Goal: Task Accomplishment & Management: Manage account settings

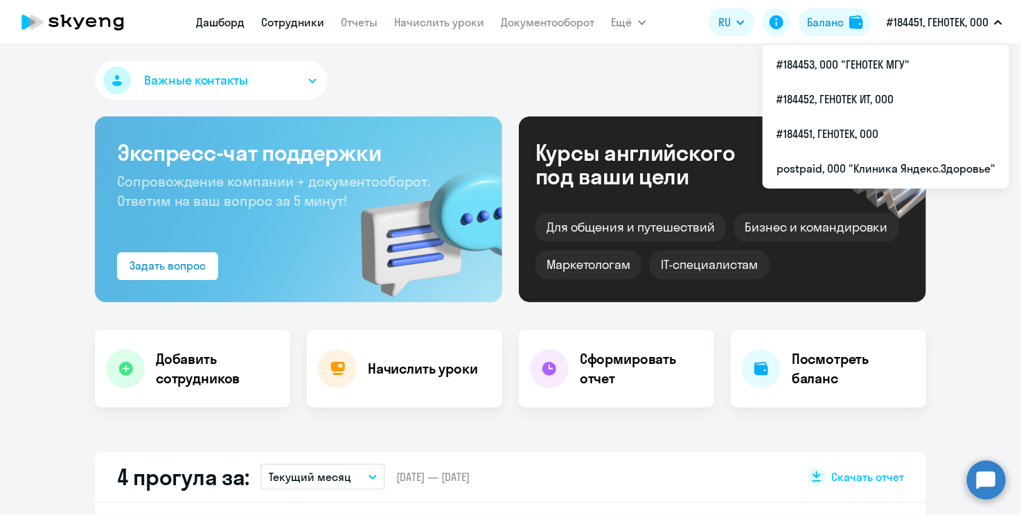
click at [297, 25] on link "Сотрудники" at bounding box center [293, 22] width 63 height 14
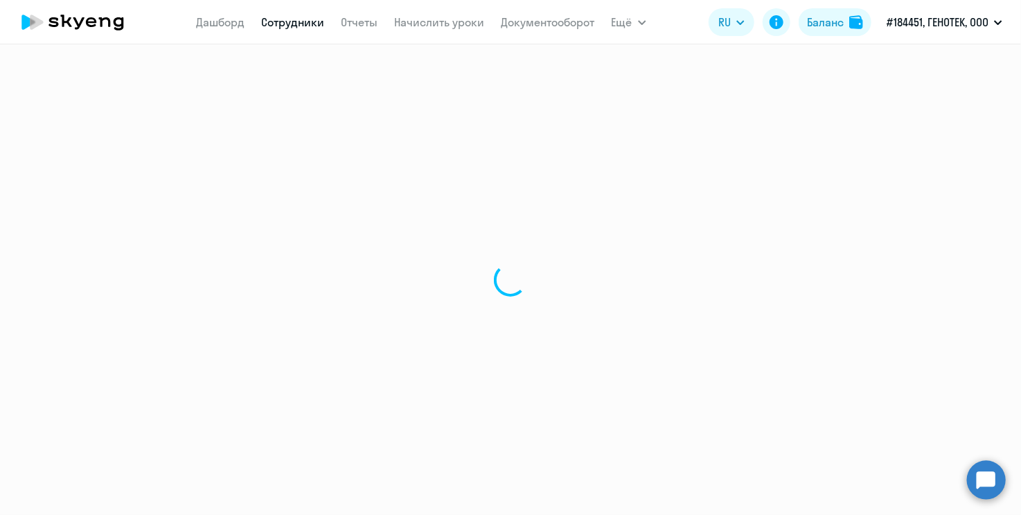
select select "30"
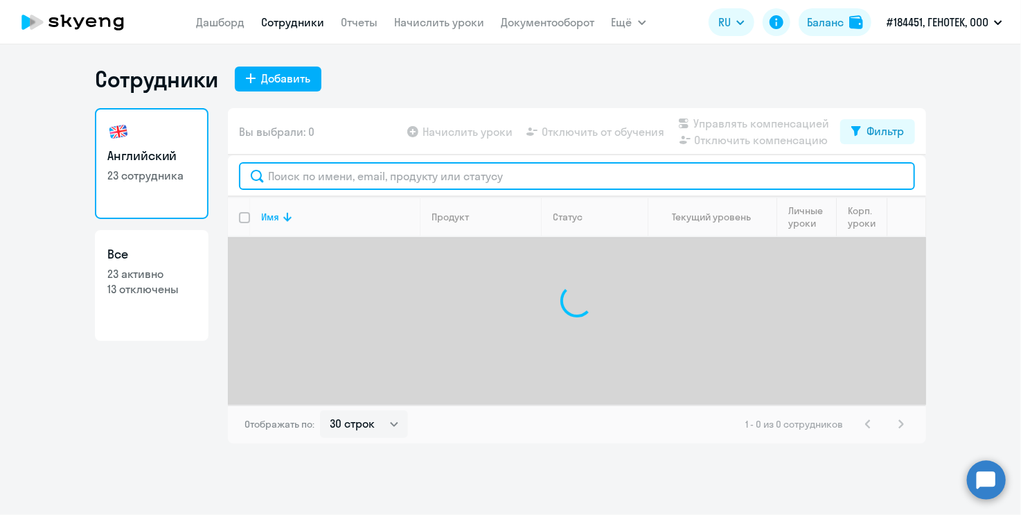
click at [386, 173] on input "text" at bounding box center [577, 176] width 676 height 28
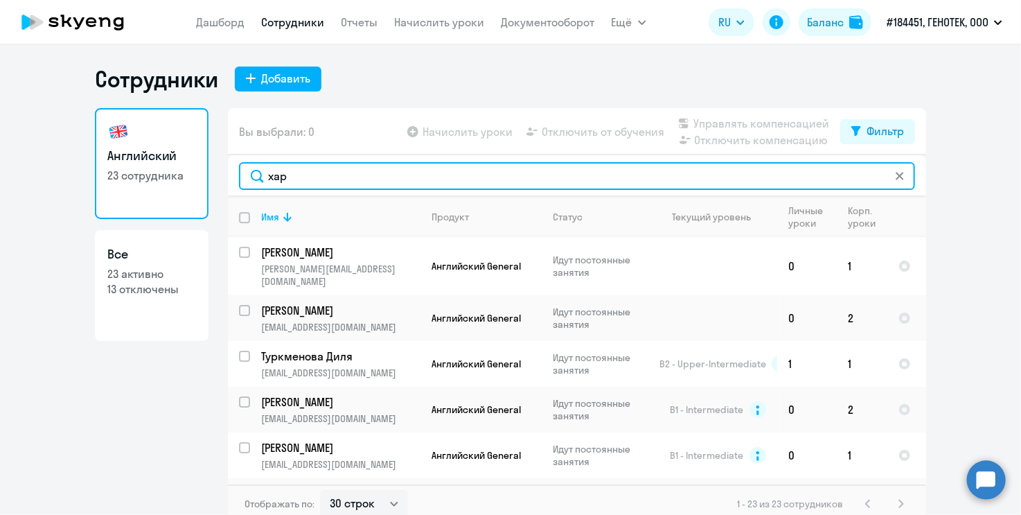
type input "хари"
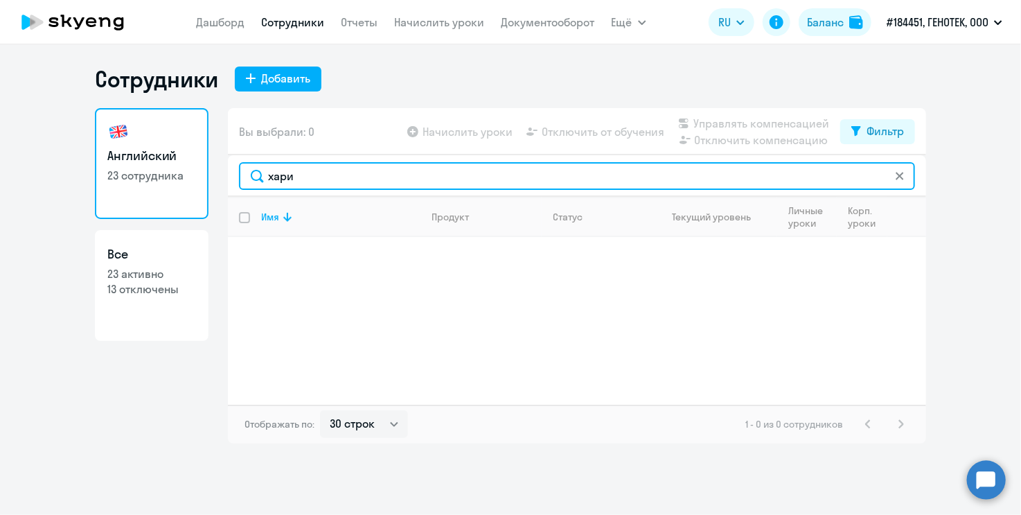
drag, startPoint x: 307, startPoint y: 177, endPoint x: 233, endPoint y: 177, distance: 74.1
click at [233, 177] on div "хари" at bounding box center [577, 176] width 698 height 42
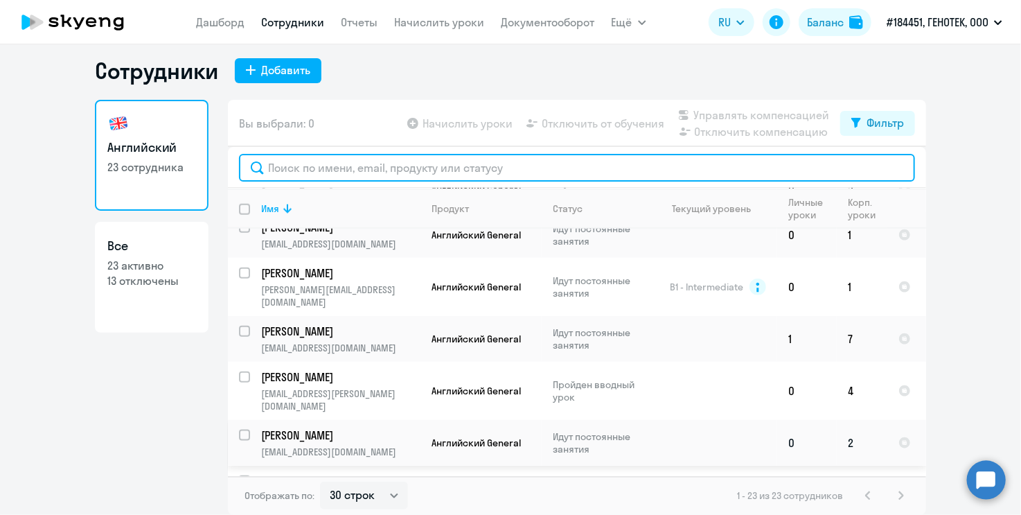
scroll to position [811, 0]
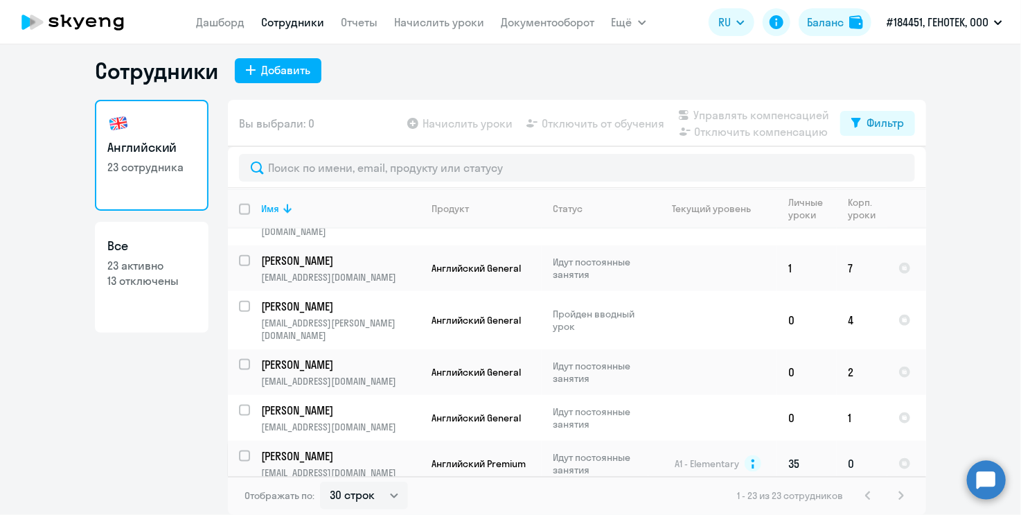
drag, startPoint x: 571, startPoint y: 412, endPoint x: 241, endPoint y: 403, distance: 329.9
click at [241, 450] on input "select row 14928096" at bounding box center [253, 464] width 28 height 28
checkbox input "true"
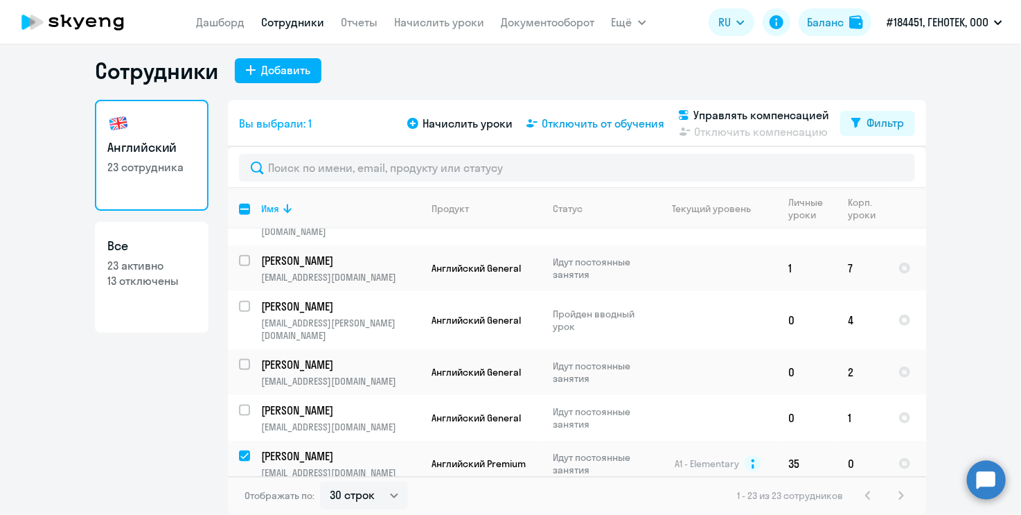
click at [629, 119] on span "Отключить от обучения" at bounding box center [603, 123] width 123 height 17
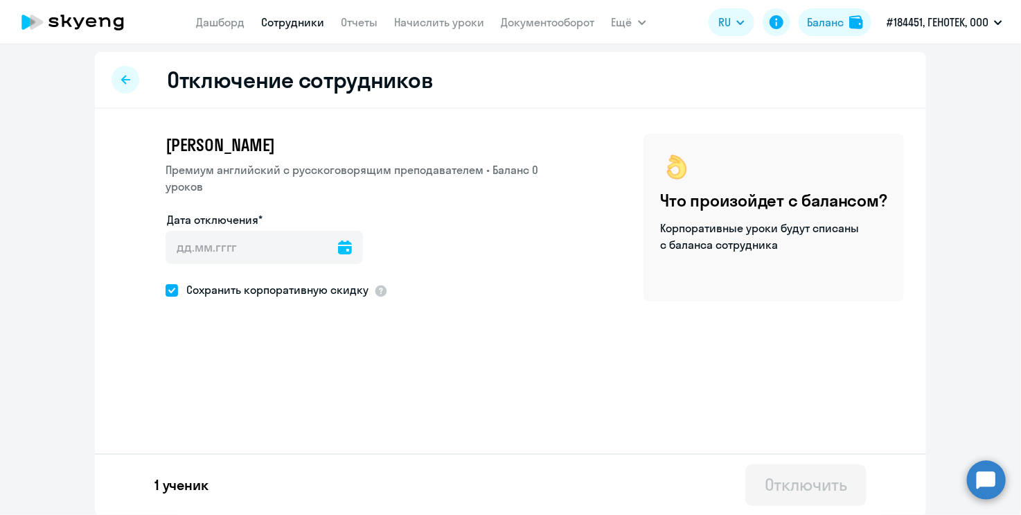
click at [338, 251] on icon at bounding box center [345, 247] width 14 height 14
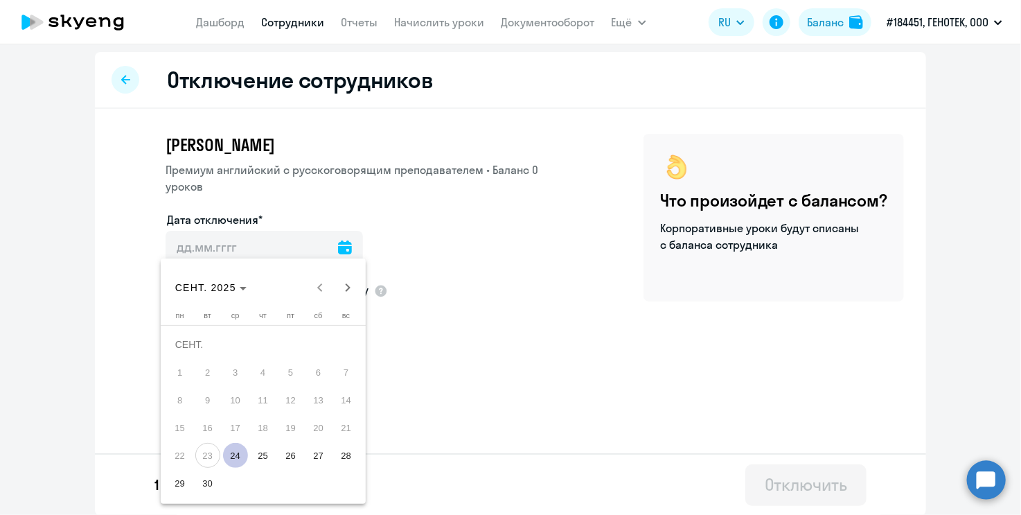
drag, startPoint x: 243, startPoint y: 456, endPoint x: 272, endPoint y: 451, distance: 29.5
click at [244, 456] on span "24" at bounding box center [235, 455] width 25 height 25
type input "[DATE]"
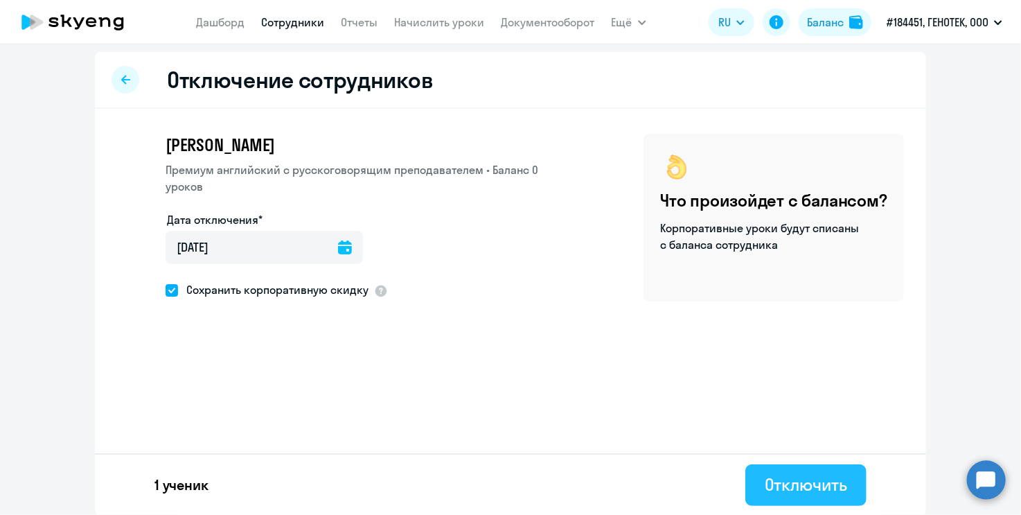
click at [800, 496] on button "Отключить" at bounding box center [806, 485] width 121 height 42
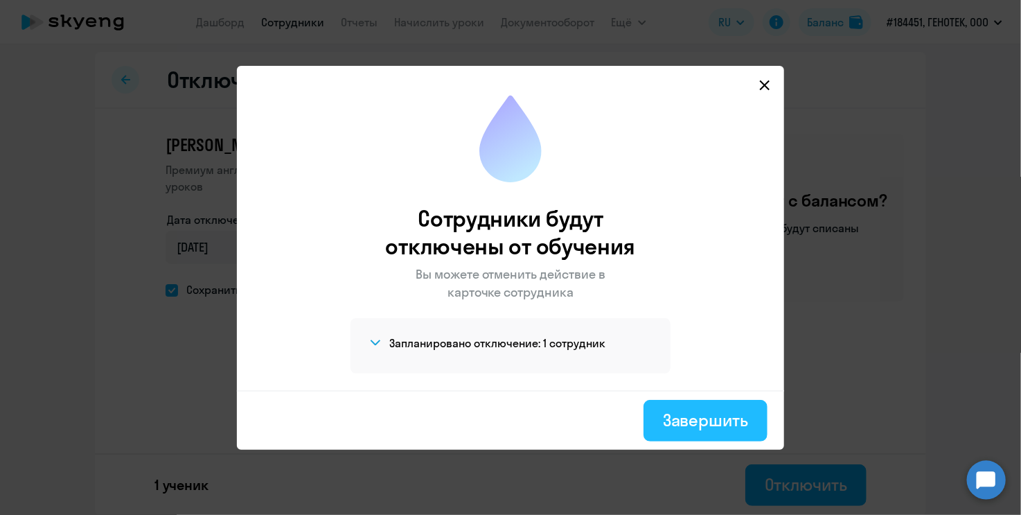
click at [712, 430] on button "Завершить" at bounding box center [706, 421] width 124 height 42
select select "30"
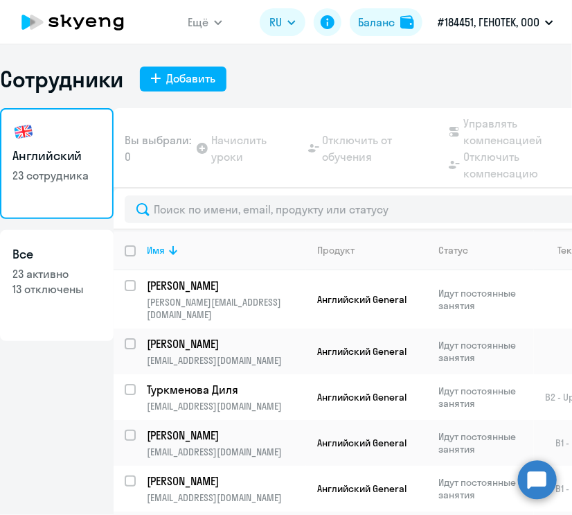
click at [0, 218] on html "Ещё Дашборд Сотрудники Отчеты Начислить уроки Документооборот Все продукты RU Б…" at bounding box center [286, 257] width 572 height 515
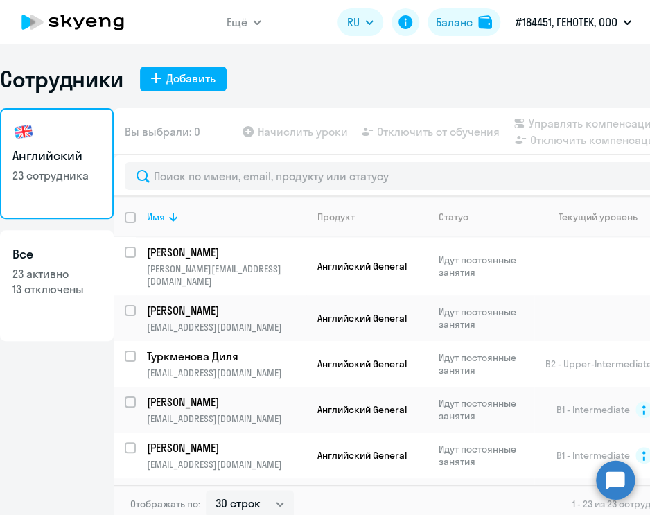
click at [354, 81] on div "Сотрудники Добавить" at bounding box center [325, 79] width 650 height 28
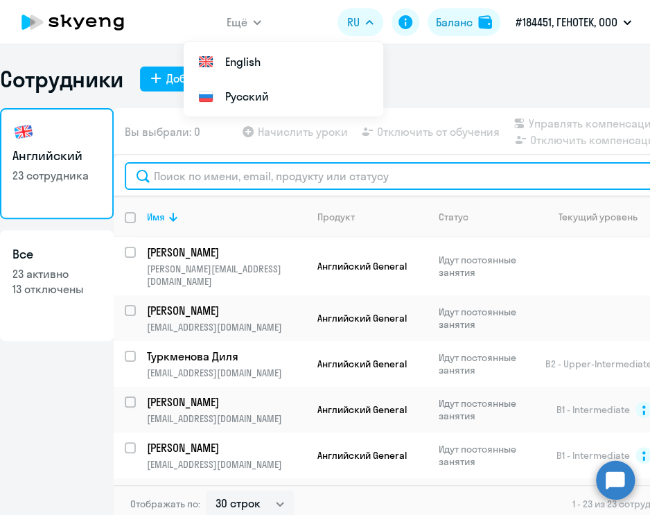
click at [242, 181] on input "text" at bounding box center [438, 176] width 626 height 28
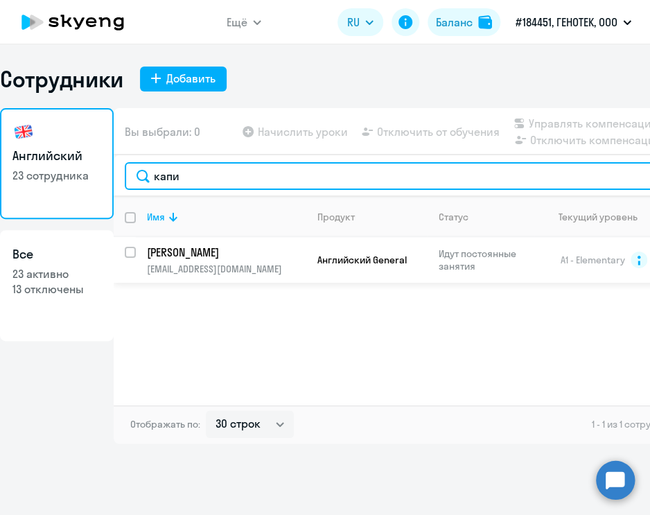
type input "капи"
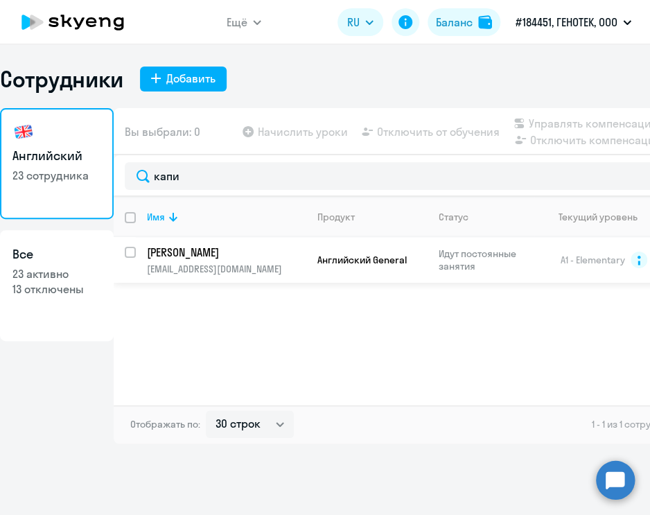
click at [131, 249] on input "select row 1033045" at bounding box center [139, 261] width 28 height 28
checkbox input "true"
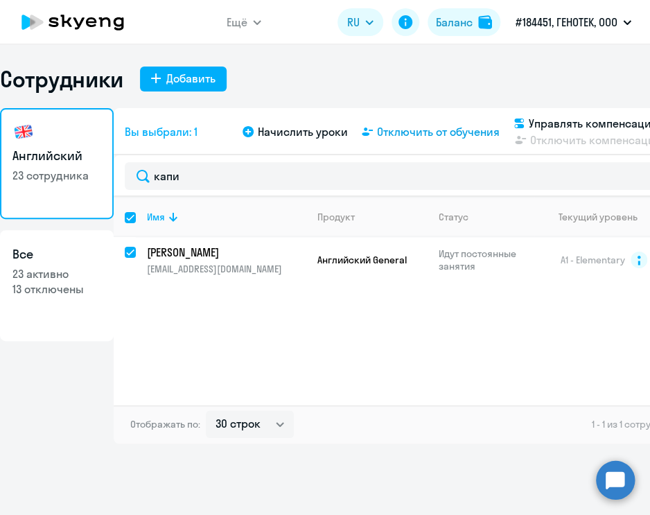
click at [431, 130] on span "Отключить от обучения" at bounding box center [438, 131] width 123 height 17
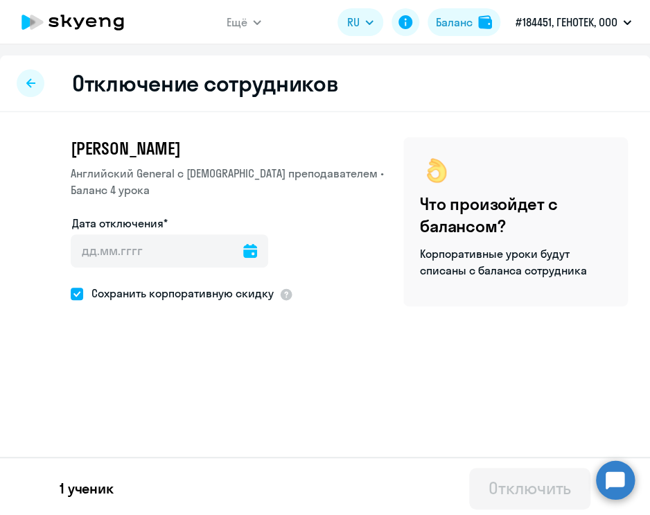
drag, startPoint x: 79, startPoint y: 295, endPoint x: 89, endPoint y: 292, distance: 10.1
click at [79, 295] on span at bounding box center [77, 294] width 12 height 12
click at [71, 294] on input "Сохранить корпоративную скидку" at bounding box center [70, 293] width 1 height 1
checkbox input "false"
click at [243, 256] on icon at bounding box center [250, 251] width 14 height 14
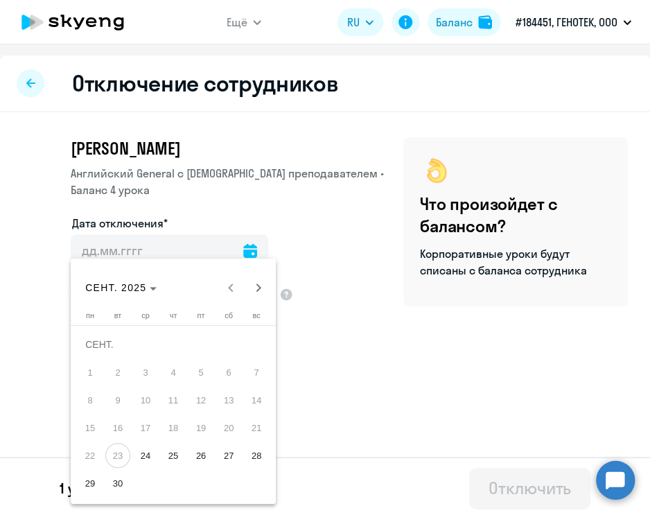
drag, startPoint x: 121, startPoint y: 484, endPoint x: 133, endPoint y: 476, distance: 14.6
click at [121, 483] on span "30" at bounding box center [117, 482] width 25 height 25
type input "[DATE]"
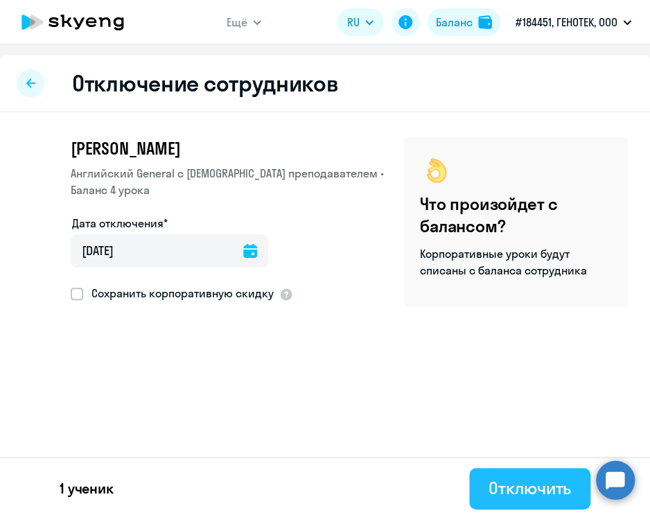
click at [522, 486] on div "Отключить" at bounding box center [530, 488] width 82 height 22
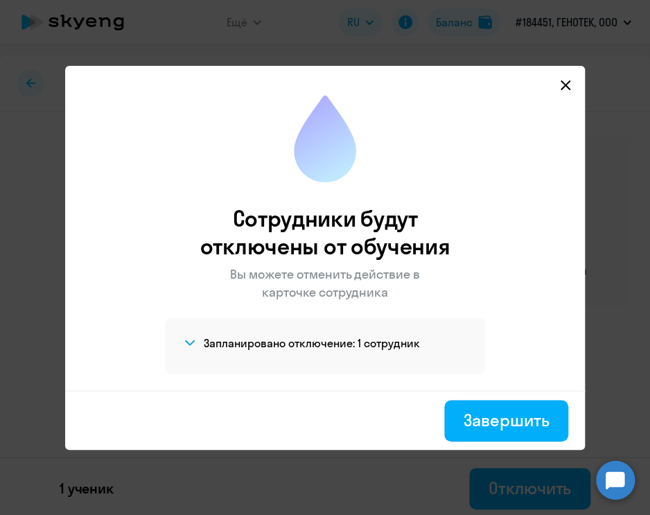
click at [565, 78] on svg-icon at bounding box center [565, 85] width 17 height 17
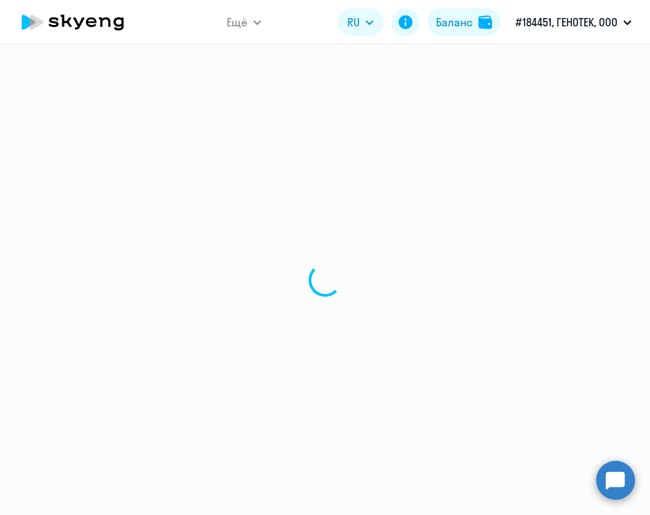
select select "30"
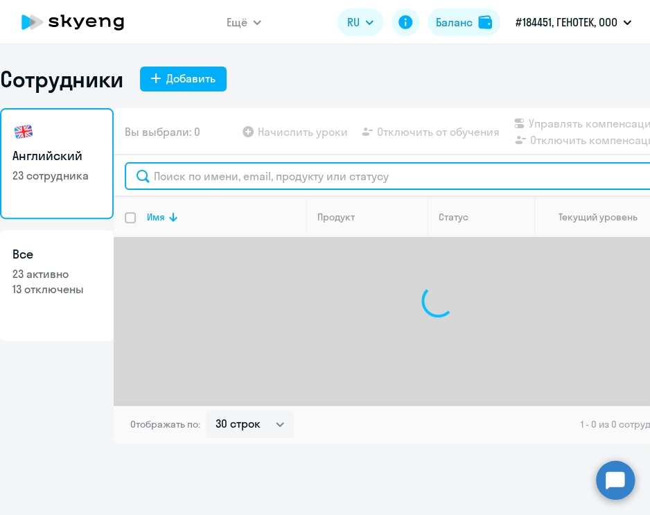
click at [289, 175] on input "text" at bounding box center [438, 176] width 626 height 28
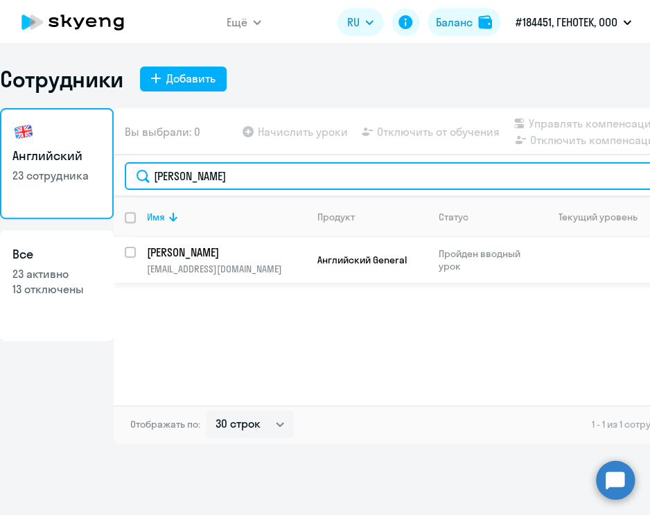
type input "[PERSON_NAME]"
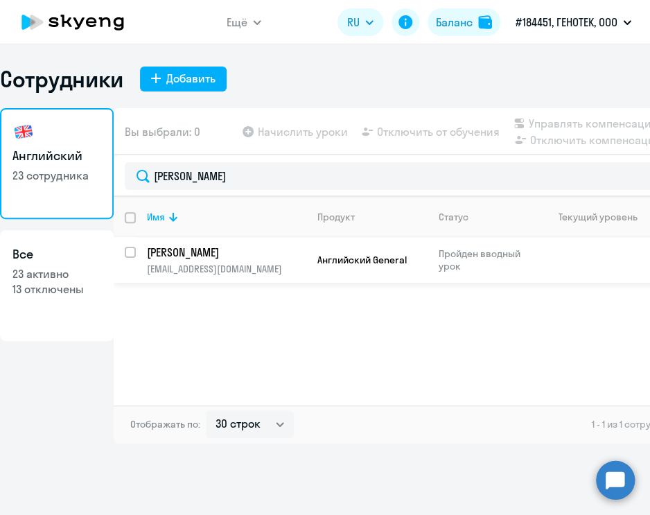
click at [130, 253] on input "select row 42081325" at bounding box center [139, 261] width 28 height 28
checkbox input "true"
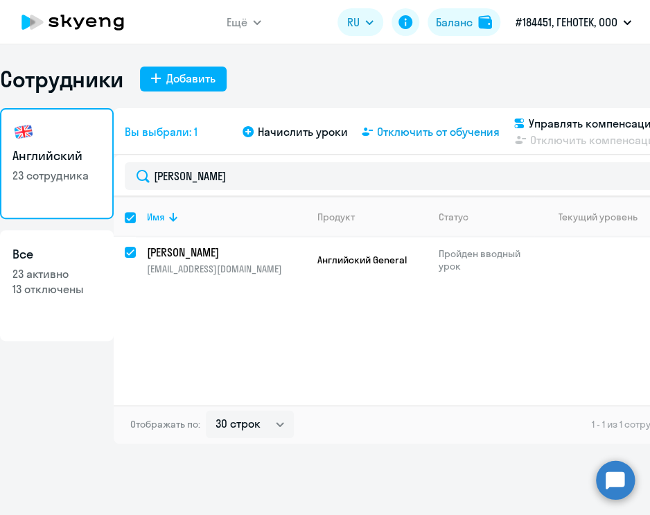
click at [403, 130] on span "Отключить от обучения" at bounding box center [438, 131] width 123 height 17
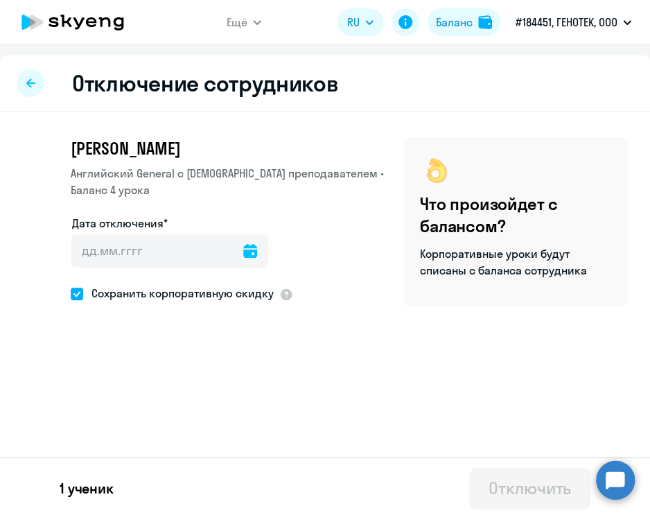
click at [78, 289] on span at bounding box center [77, 294] width 12 height 12
click at [71, 293] on input "Сохранить корпоративную скидку" at bounding box center [70, 293] width 1 height 1
checkbox input "false"
click at [250, 252] on icon at bounding box center [250, 251] width 14 height 14
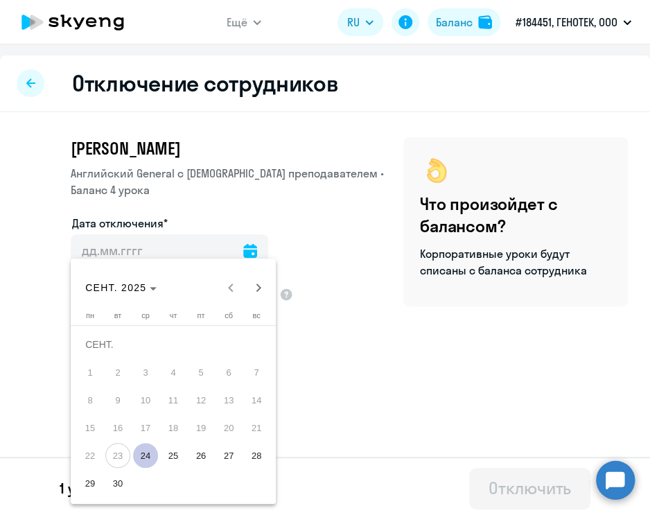
click at [112, 481] on span "30" at bounding box center [117, 482] width 25 height 25
type input "[DATE]"
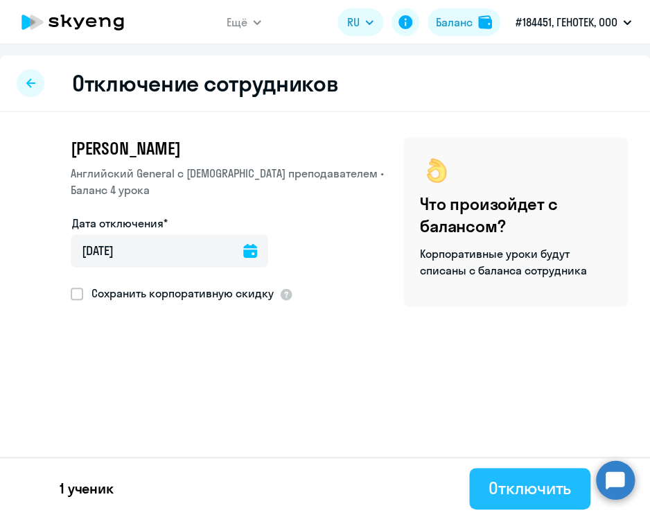
click at [491, 475] on button "Отключить" at bounding box center [529, 489] width 121 height 42
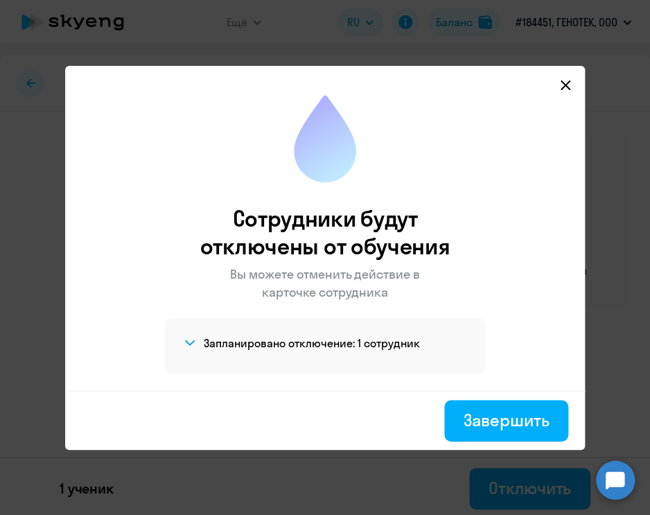
click at [569, 88] on icon at bounding box center [565, 85] width 11 height 11
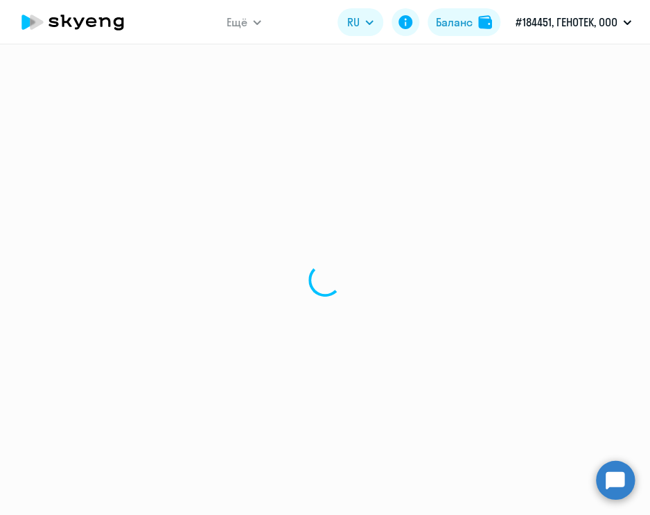
select select "30"
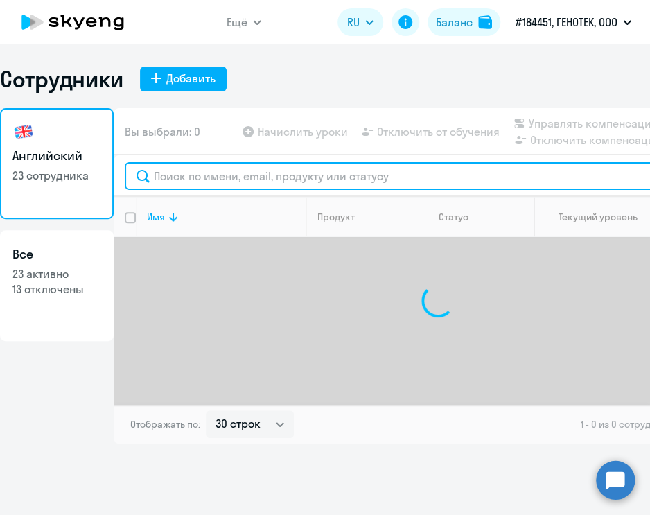
click at [279, 179] on input "text" at bounding box center [438, 176] width 626 height 28
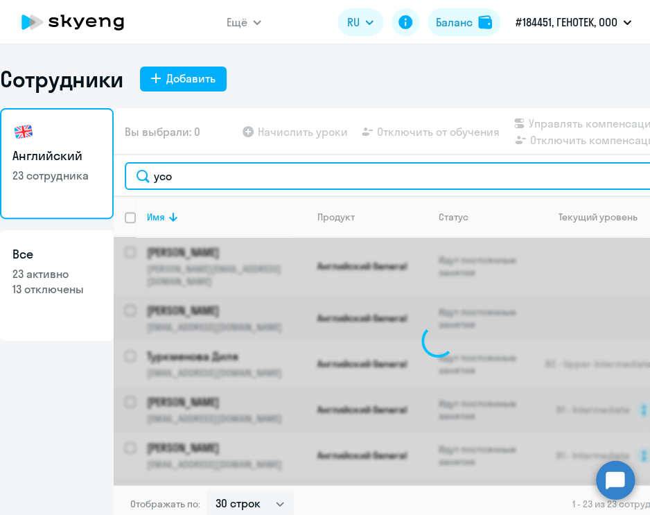
type input "усов"
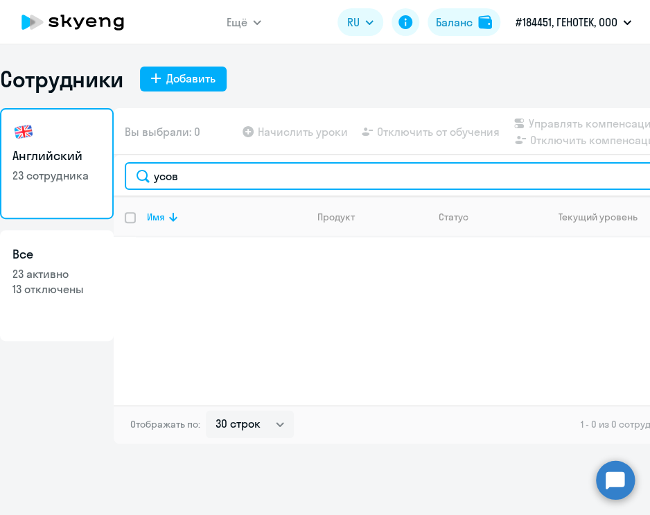
drag, startPoint x: 227, startPoint y: 174, endPoint x: 128, endPoint y: 166, distance: 99.4
click at [128, 166] on input "усов" at bounding box center [438, 176] width 626 height 28
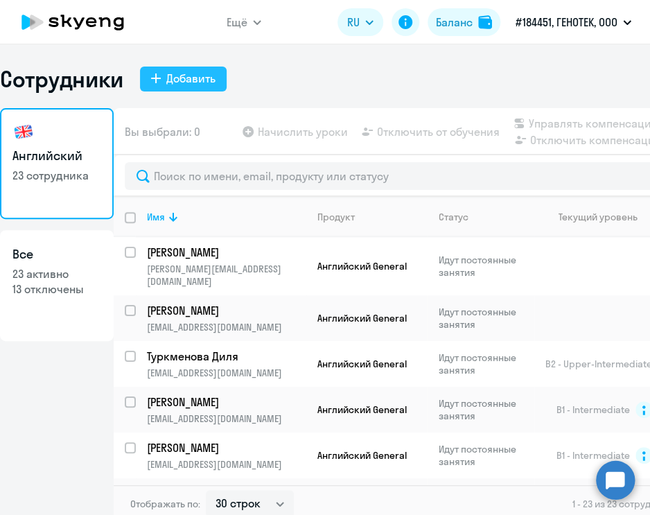
click at [186, 74] on div "Добавить" at bounding box center [190, 78] width 49 height 17
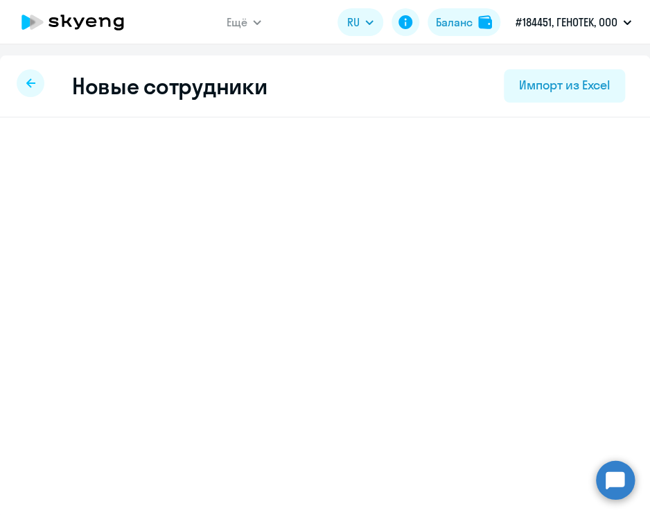
select select "english_adult_not_native_speaker"
select select "3"
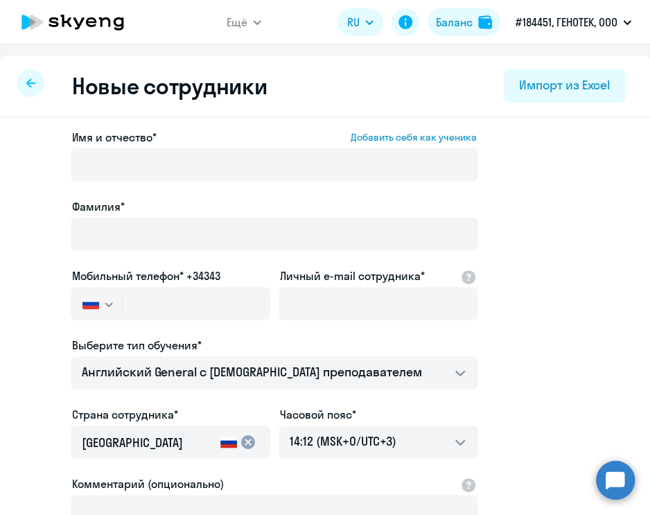
click at [366, 78] on div "Новые сотрудники Импорт из Excel" at bounding box center [325, 86] width 650 height 62
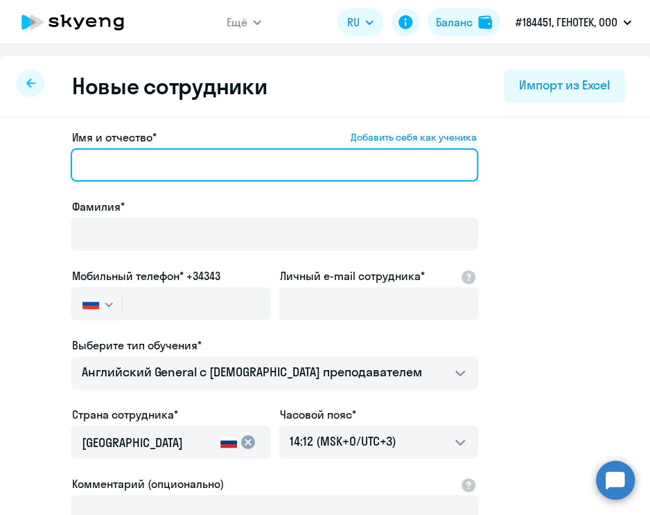
click at [194, 152] on input "Имя и отчество* Добавить себя как ученика" at bounding box center [274, 164] width 407 height 33
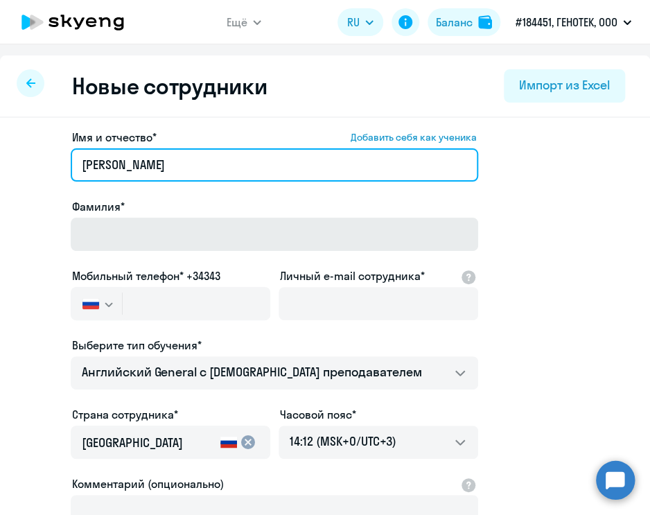
type input "[PERSON_NAME]"
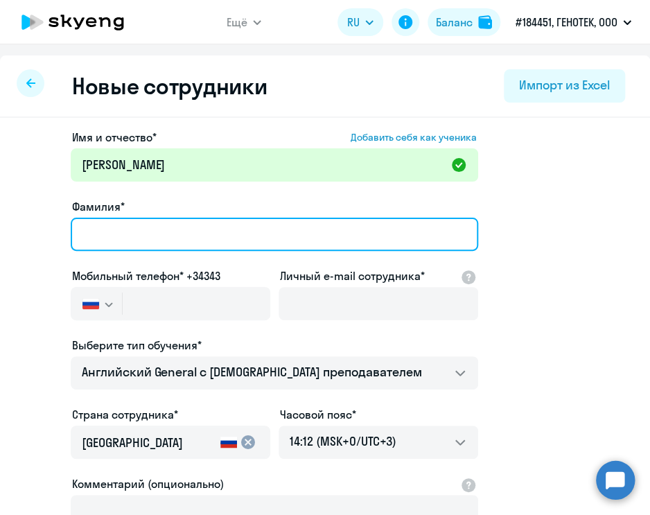
click at [134, 231] on input "Фамилия*" at bounding box center [274, 234] width 407 height 33
type input "Усов"
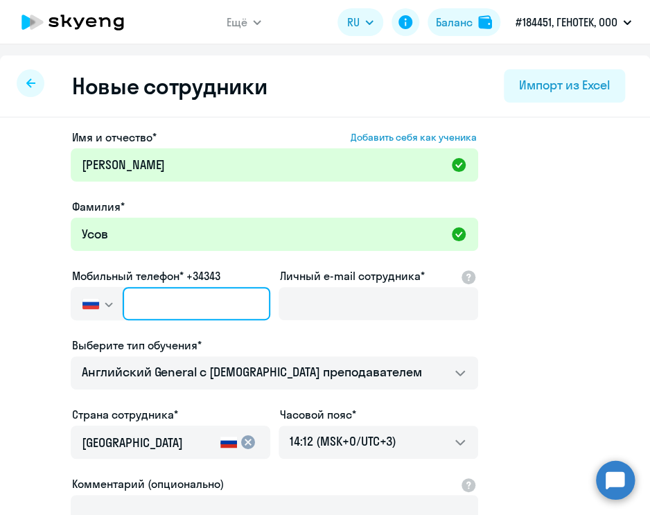
click at [204, 305] on input "text" at bounding box center [197, 303] width 148 height 33
paste input "[PHONE_NUMBER]"
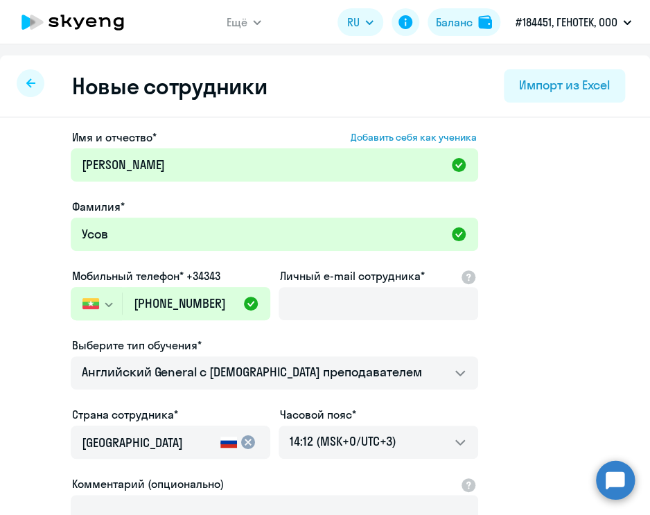
click at [108, 302] on icon "button" at bounding box center [109, 304] width 8 height 5
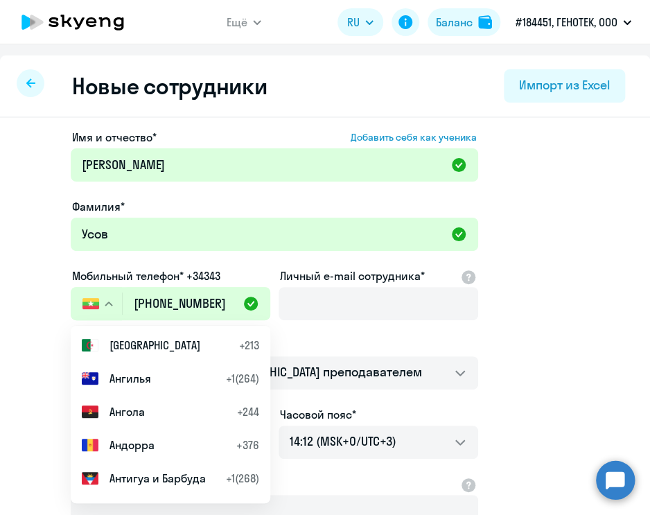
scroll to position [277, 0]
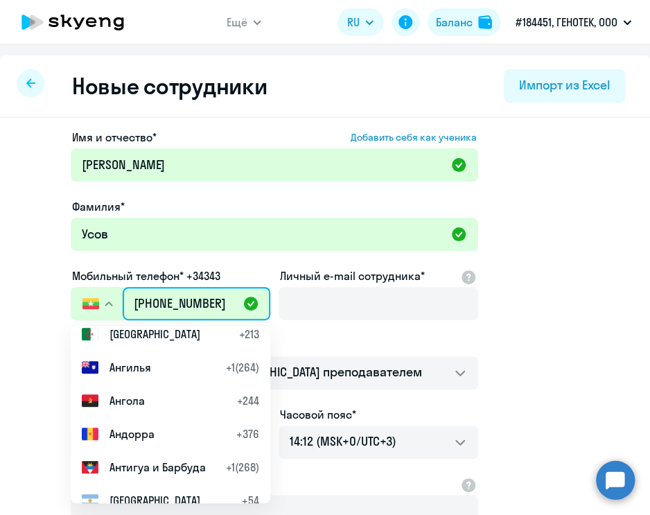
click at [222, 308] on input "[PHONE_NUMBER]" at bounding box center [197, 303] width 148 height 33
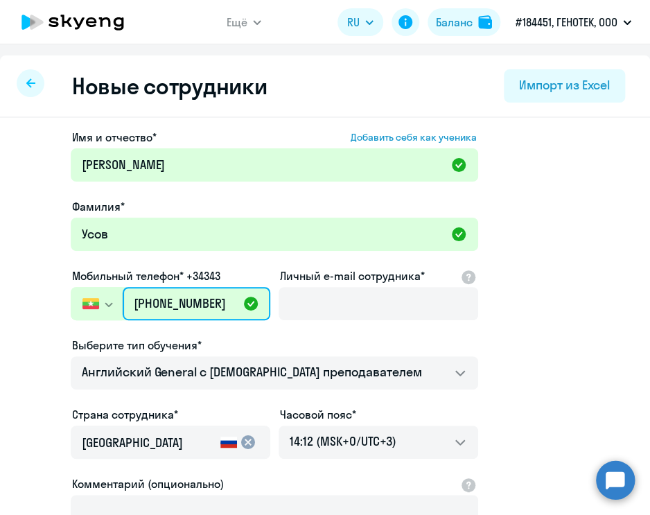
drag, startPoint x: 216, startPoint y: 306, endPoint x: 88, endPoint y: 307, distance: 128.2
click at [88, 307] on div "[GEOGRAPHIC_DATA] +7 [GEOGRAPHIC_DATA] +7 [GEOGRAPHIC_DATA] +380 [GEOGRAPHIC_DA…" at bounding box center [171, 303] width 200 height 33
paste input "7 952 427-68-"
type input "[PHONE_NUMBER]"
click at [266, 338] on div "Выберите тип обучения*" at bounding box center [274, 345] width 407 height 17
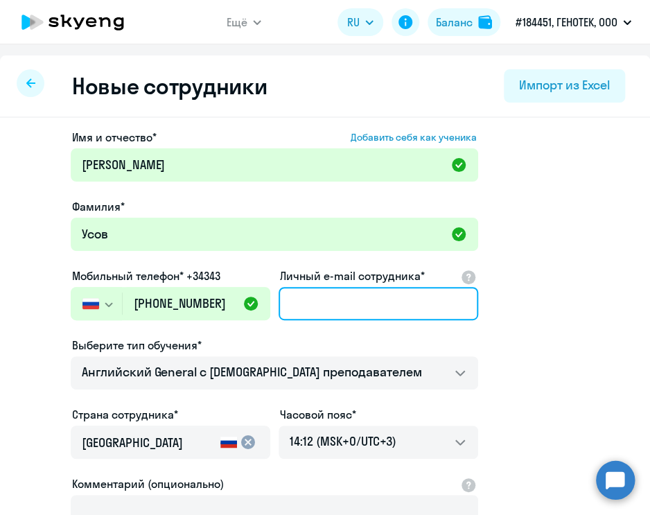
click at [385, 299] on input "Личный e-mail сотрудника*" at bounding box center [379, 303] width 200 height 33
paste input "[EMAIL_ADDRESS][DOMAIN_NAME]"
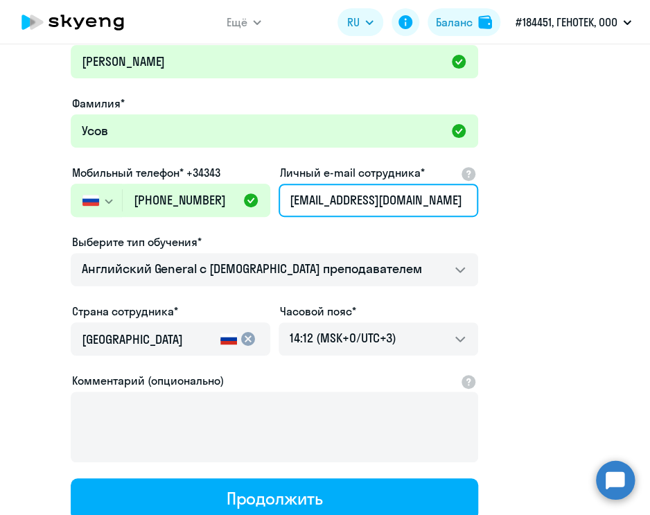
scroll to position [210, 0]
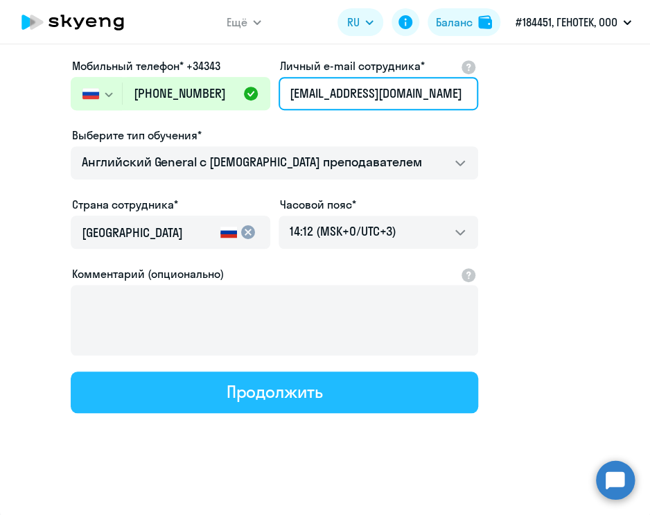
type input "[EMAIL_ADDRESS][DOMAIN_NAME]"
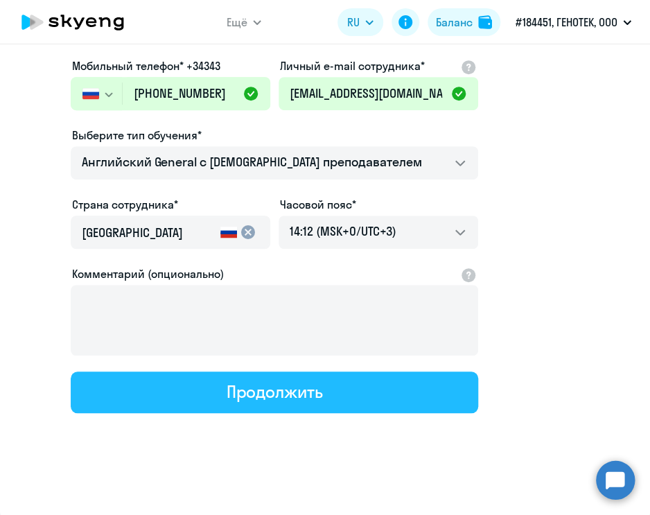
click at [211, 387] on button "Продолжить" at bounding box center [274, 392] width 407 height 42
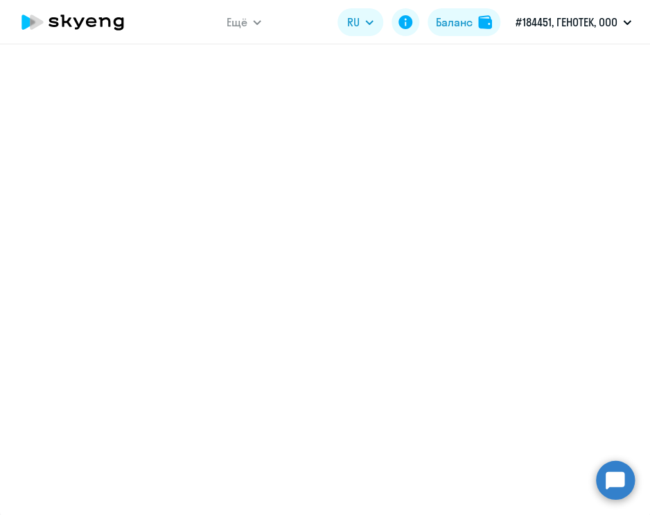
select select "english_adult_not_native_speaker"
select select "3"
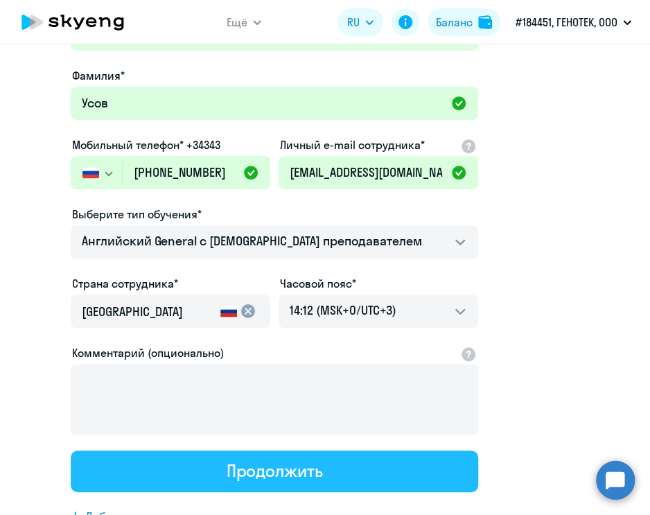
scroll to position [0, 0]
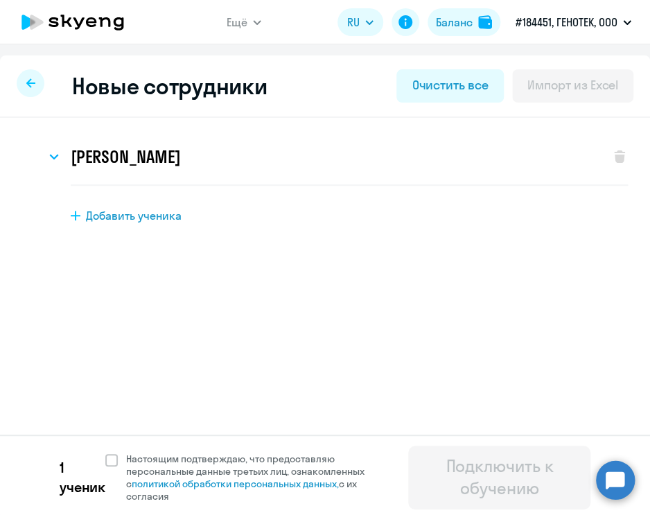
click at [100, 213] on span "Добавить ученика" at bounding box center [134, 215] width 96 height 15
select select "english_adult_not_native_speaker"
select select "3"
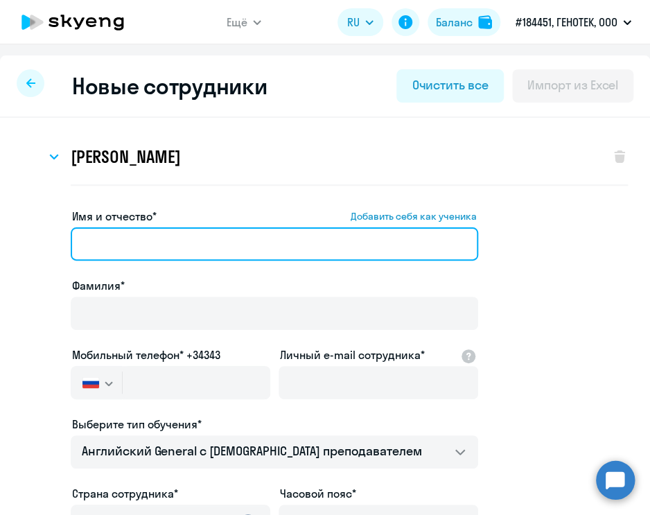
click at [116, 248] on input "Имя и отчество* Добавить себя как ученика" at bounding box center [274, 243] width 407 height 33
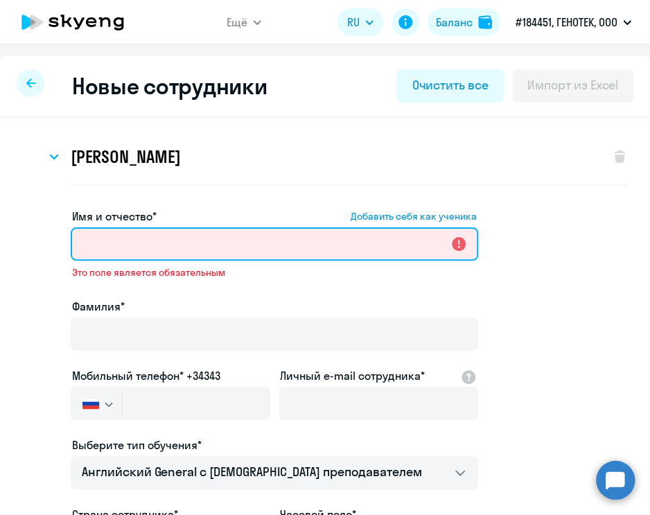
click at [246, 240] on input "Имя и отчество* Добавить себя как ученика" at bounding box center [274, 243] width 407 height 33
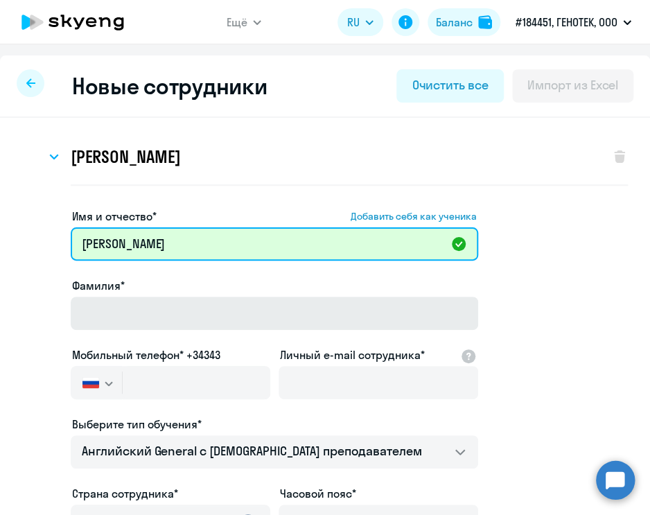
type input "[PERSON_NAME]"
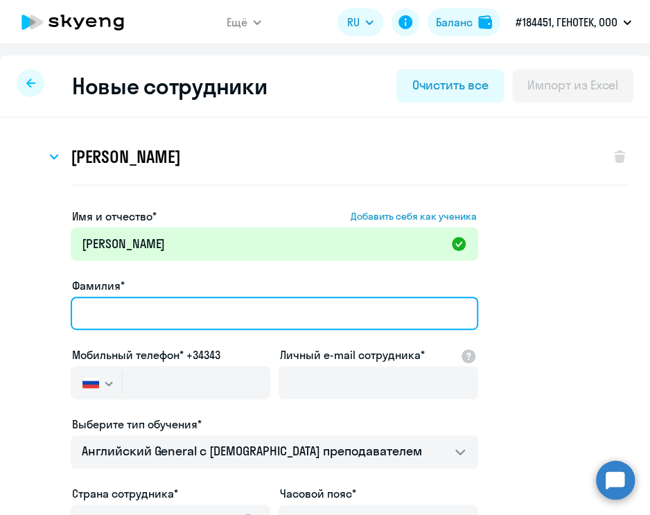
click at [210, 308] on input "Фамилия*" at bounding box center [274, 313] width 407 height 33
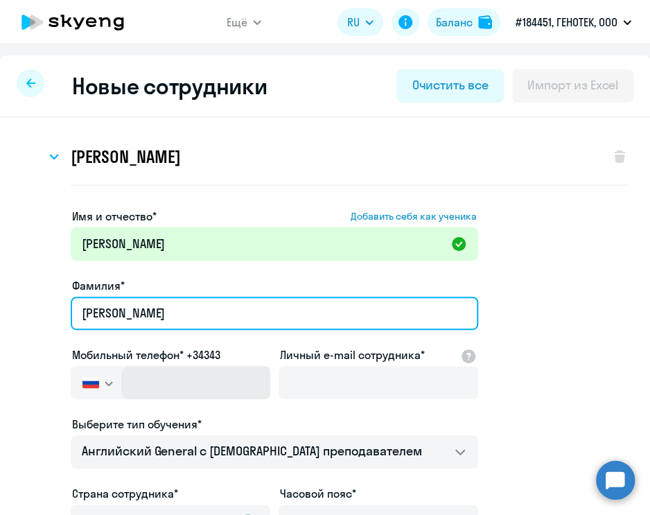
type input "[PERSON_NAME]"
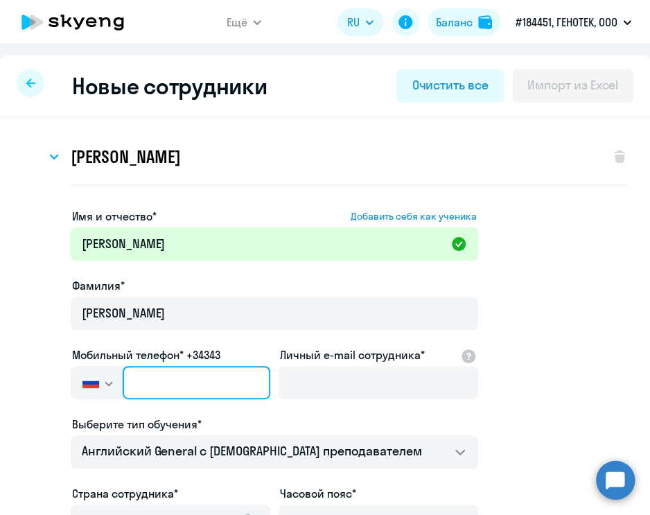
click at [180, 375] on input "text" at bounding box center [197, 382] width 148 height 33
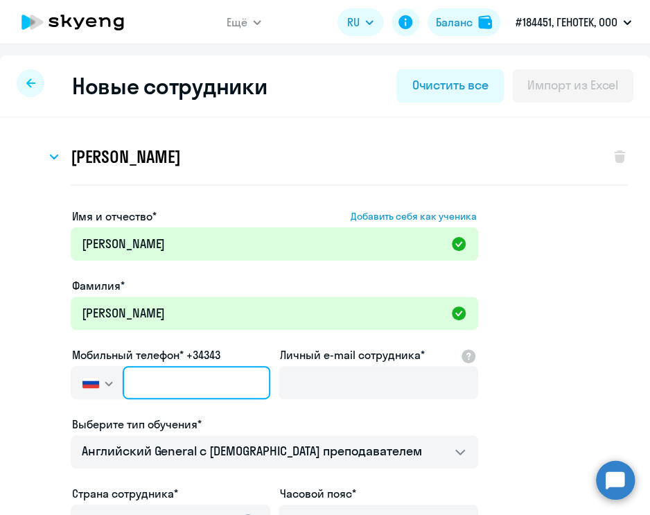
paste input "[PHONE_NUMBER]"
type input "[PHONE_NUMBER]"
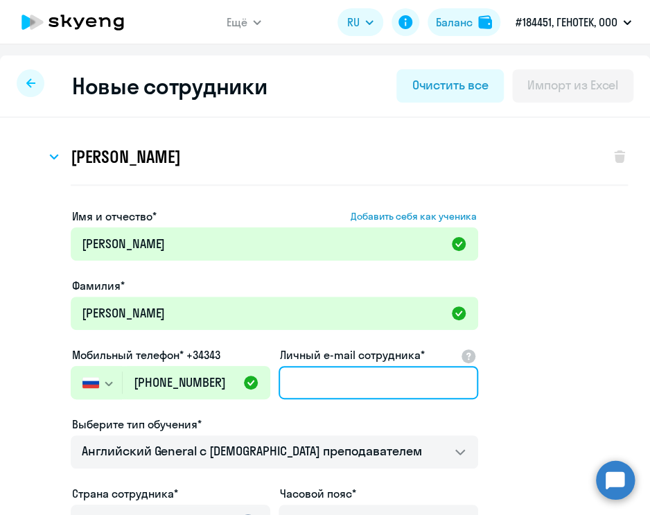
click at [398, 396] on input "Личный e-mail сотрудника*" at bounding box center [379, 382] width 200 height 33
paste input "[EMAIL_ADDRESS][DOMAIN_NAME]"
type input "[EMAIL_ADDRESS][DOMAIN_NAME]"
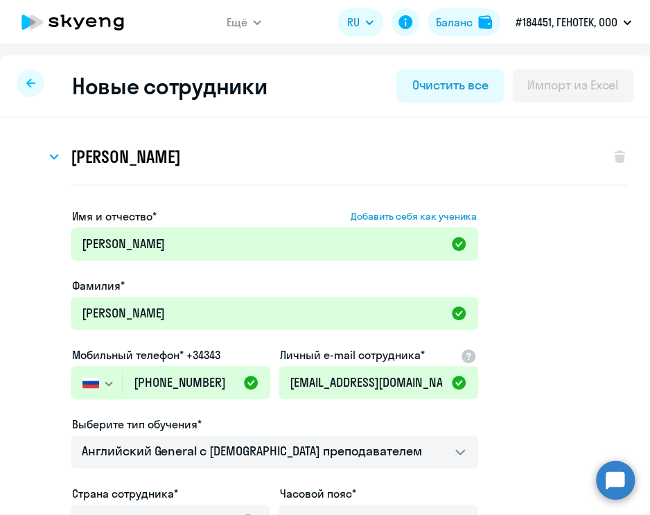
click at [568, 404] on app-new-student-form "Имя и отчество* Добавить себя как ученика [PERSON_NAME]* [PERSON_NAME] Мобильны…" at bounding box center [325, 455] width 606 height 494
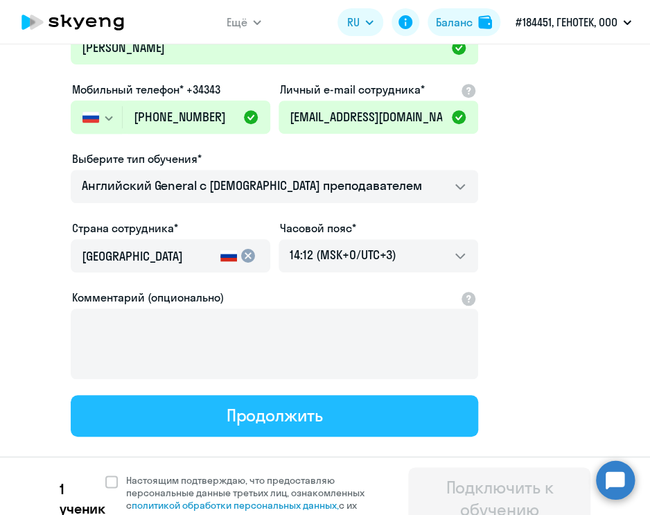
scroll to position [289, 0]
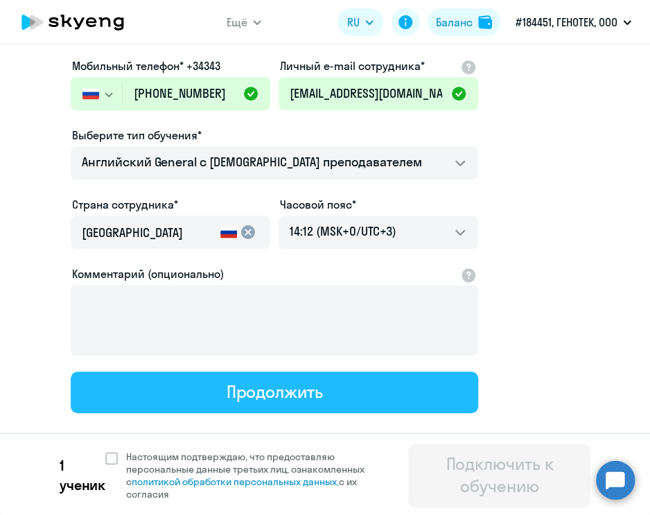
click at [134, 396] on button "Продолжить" at bounding box center [274, 392] width 407 height 42
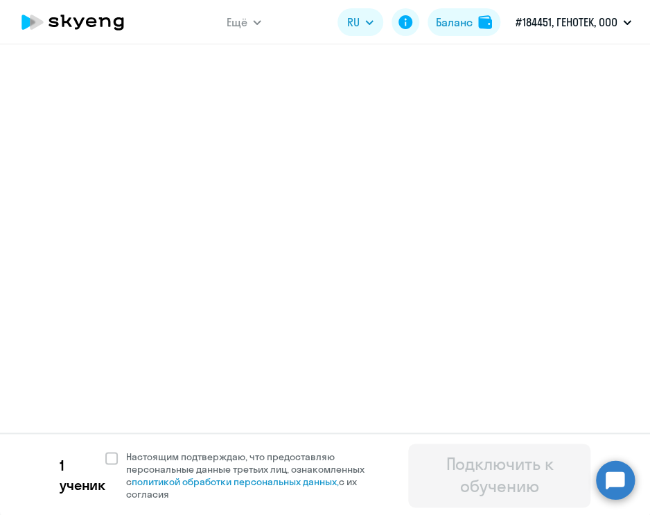
select select "english_adult_not_native_speaker"
select select "3"
select select "english_adult_not_native_speaker"
select select "3"
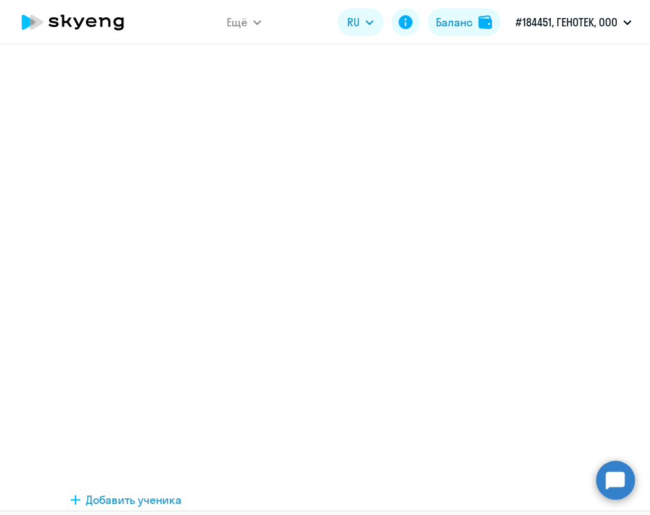
click at [134, 434] on button "Продолжить" at bounding box center [274, 455] width 407 height 42
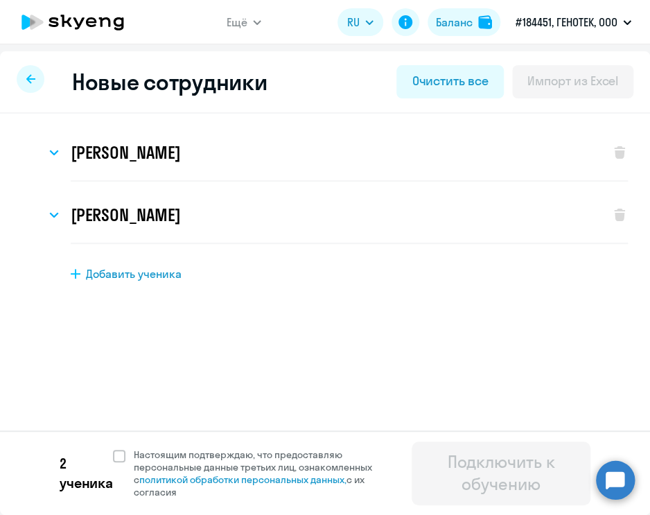
scroll to position [0, 0]
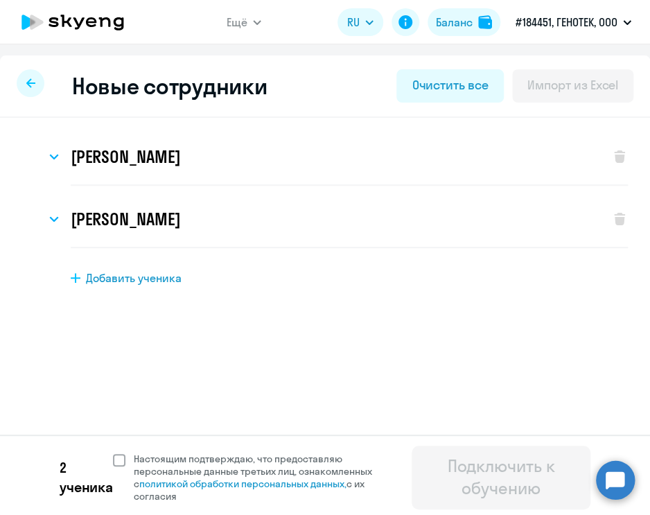
click at [117, 462] on span at bounding box center [119, 460] width 12 height 12
click at [113, 452] on input "Настоящим подтверждаю, что предоставляю персональные данные третьих лиц, ознако…" at bounding box center [112, 452] width 1 height 1
checkbox input "true"
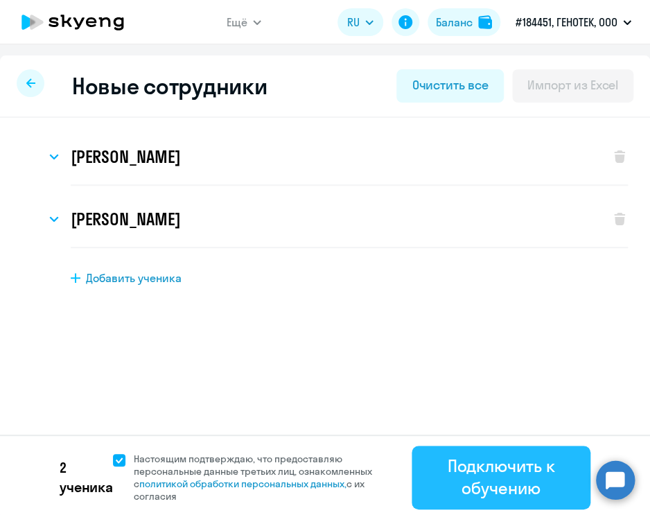
click at [475, 468] on div "Подключить к обучению" at bounding box center [501, 477] width 140 height 44
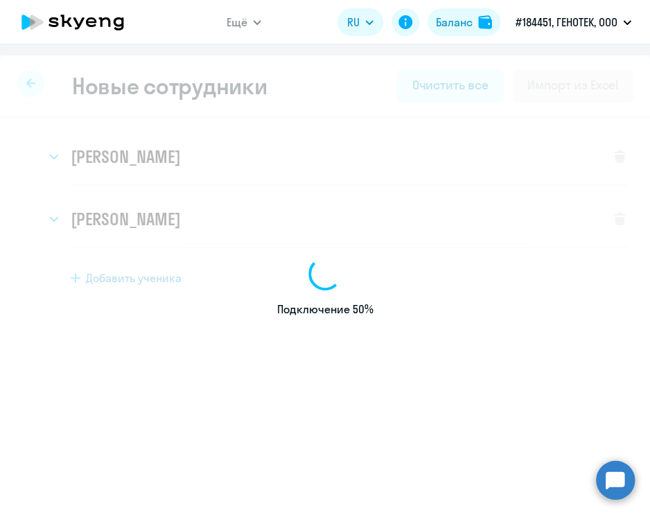
select select "english_adult_not_native_speaker"
select select "3"
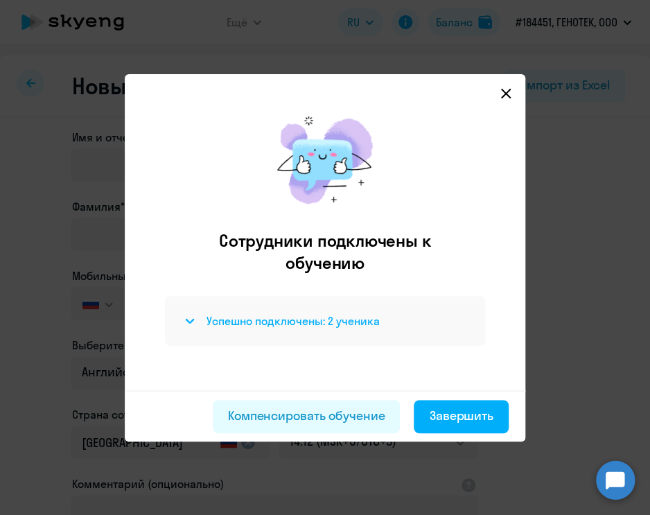
click at [279, 320] on h4 "Успешно подключены: 2 ученика" at bounding box center [292, 320] width 173 height 15
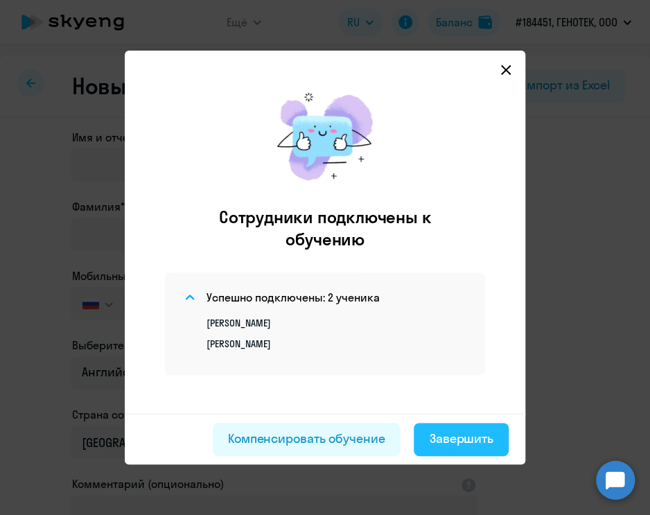
click at [449, 432] on div "Завершить" at bounding box center [461, 439] width 64 height 18
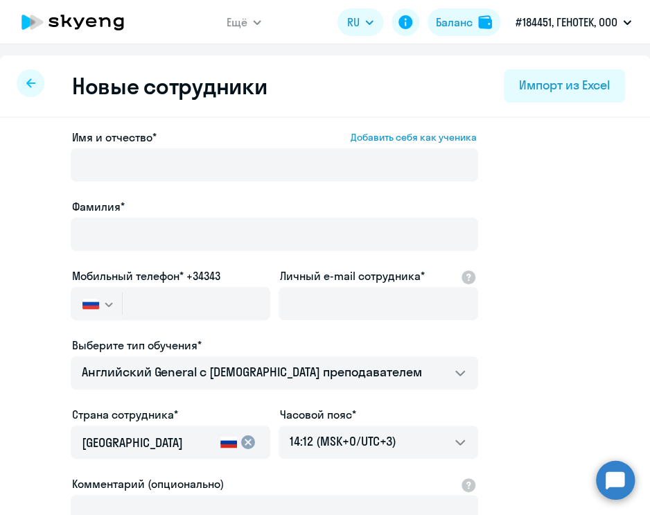
select select "30"
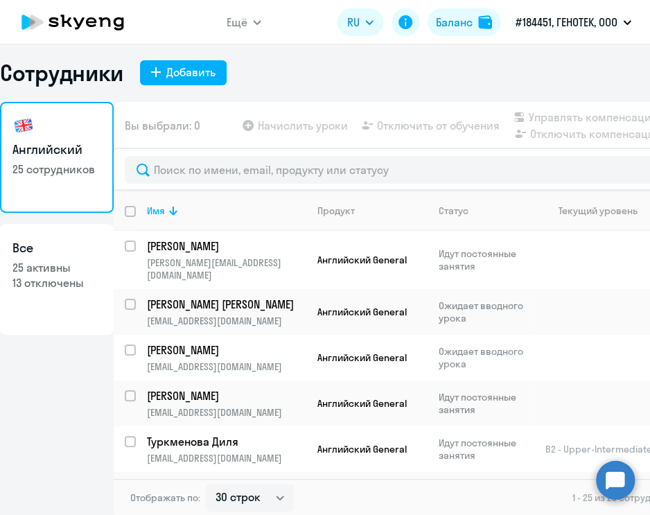
scroll to position [8, 0]
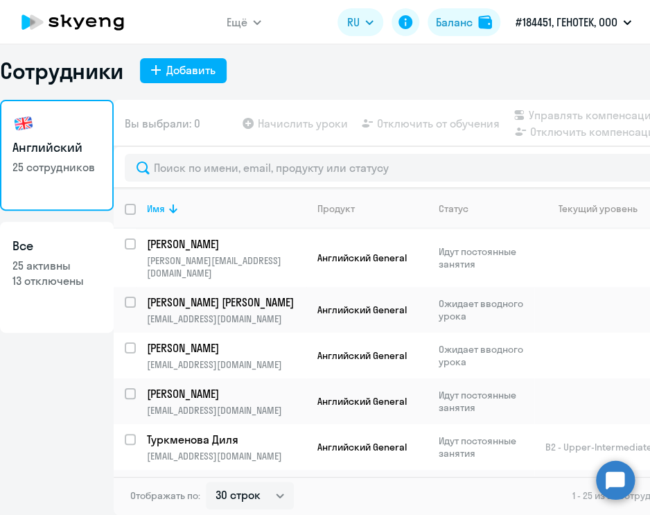
click at [325, 73] on div "Сотрудники Добавить" at bounding box center [325, 71] width 650 height 28
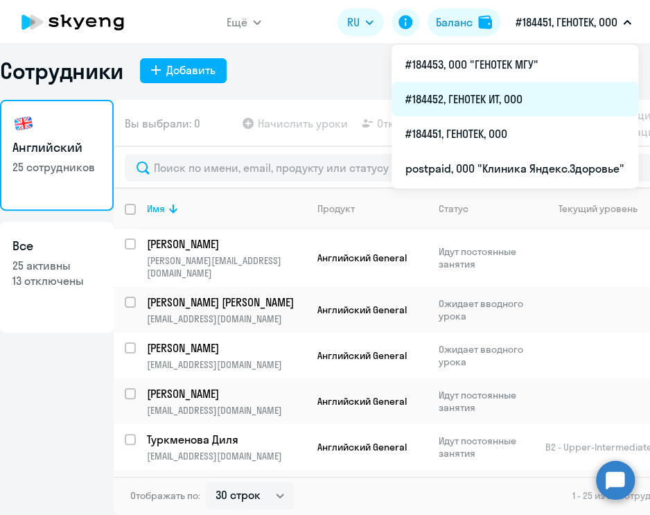
click at [510, 97] on li "#184452, ГЕНОТЕК ИТ, ООО" at bounding box center [514, 99] width 247 height 35
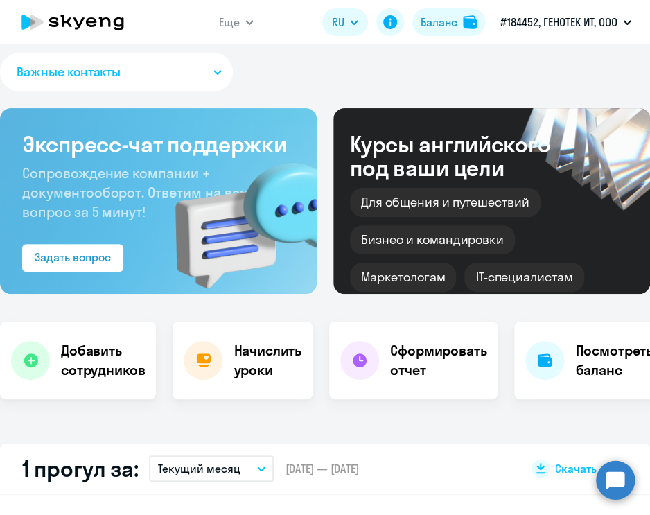
select select "30"
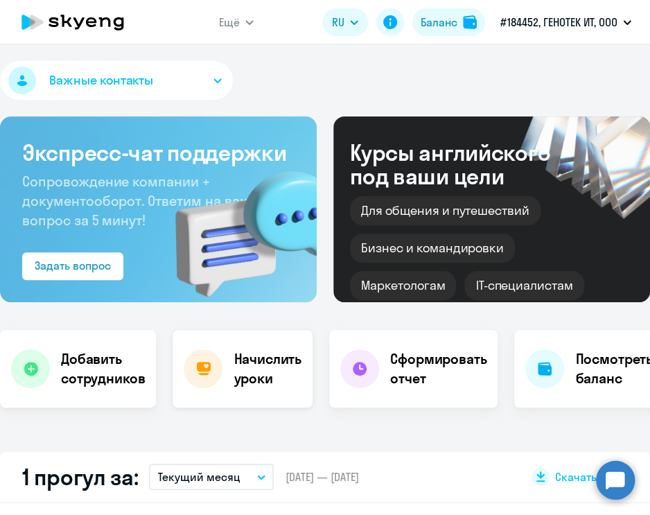
scroll to position [346, 0]
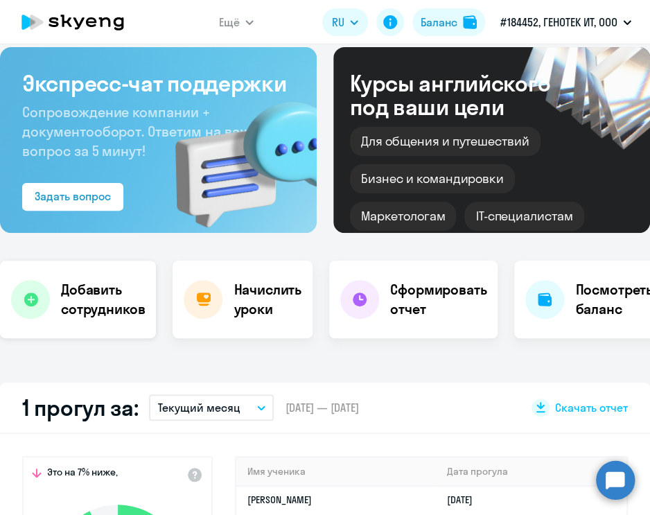
click at [95, 297] on h4 "Добавить сотрудников" at bounding box center [103, 299] width 84 height 39
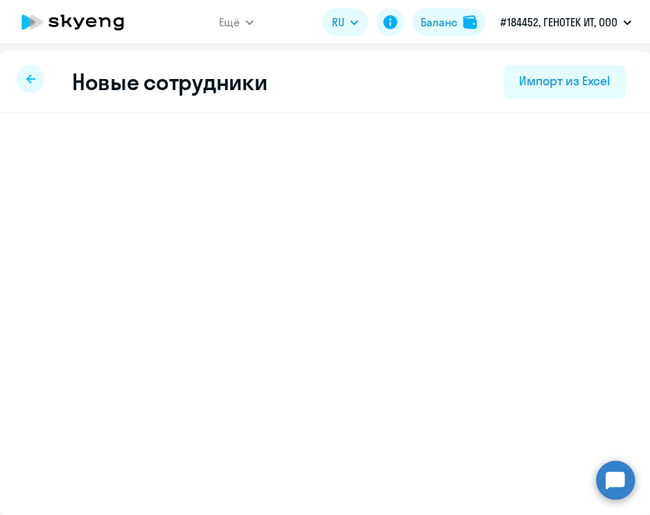
scroll to position [3, 0]
select select "english_adult_not_native_speaker"
select select "3"
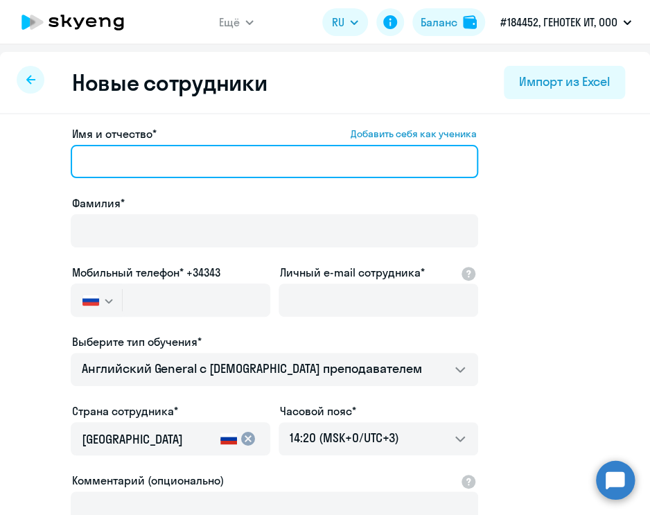
click at [182, 159] on input "Имя и отчество* Добавить себя как ученика" at bounding box center [274, 161] width 407 height 33
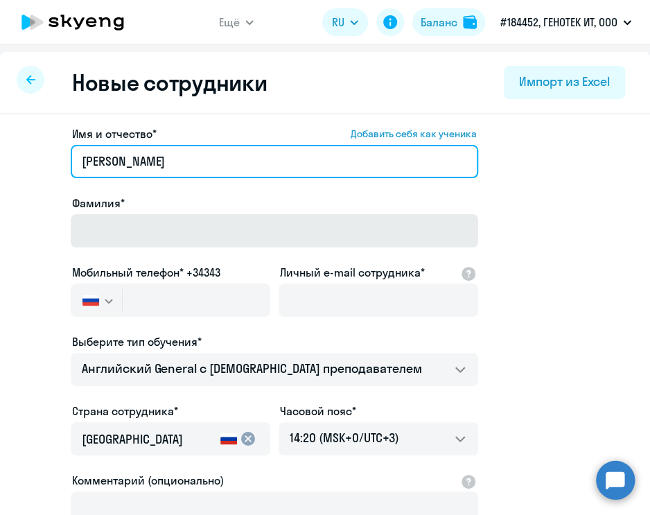
type input "[PERSON_NAME]"
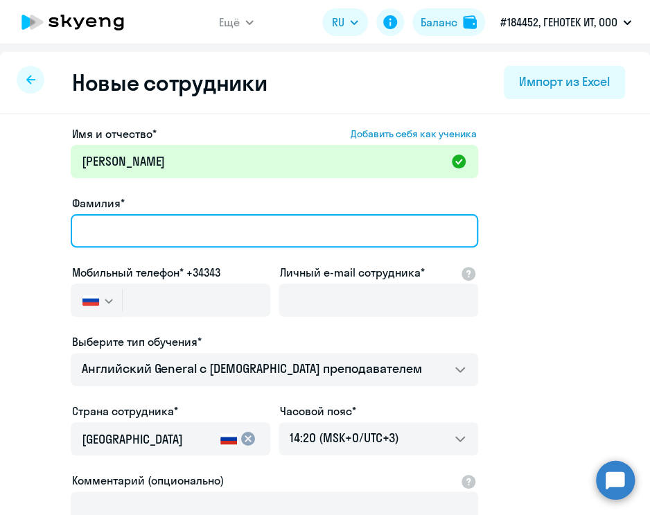
click at [175, 218] on input "Фамилия*" at bounding box center [274, 230] width 407 height 33
type input "[PERSON_NAME]"
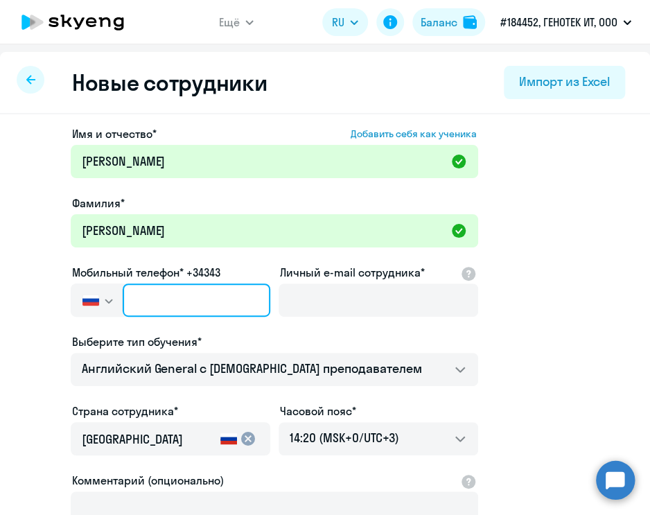
click at [171, 297] on input "text" at bounding box center [197, 299] width 148 height 33
paste input "[PHONE_NUMBER]"
type input "[PHONE_NUMBER]"
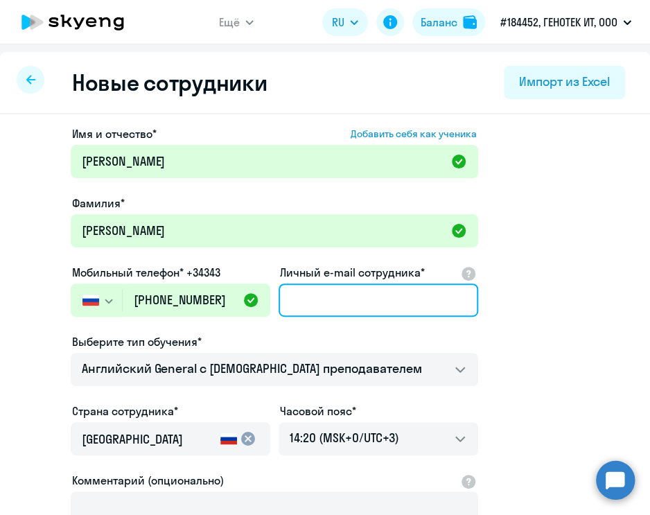
click at [374, 309] on input "Личный e-mail сотрудника*" at bounding box center [379, 299] width 200 height 33
paste input "[EMAIL_ADDRESS][DOMAIN_NAME]"
type input "[EMAIL_ADDRESS][DOMAIN_NAME]"
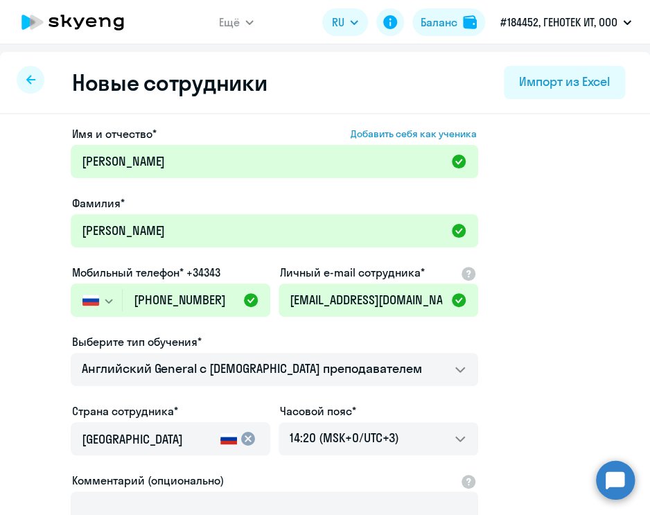
click at [534, 334] on app-new-student-form "Имя и отчество* Добавить себя как ученика [PERSON_NAME]* [PERSON_NAME] телефон*…" at bounding box center [325, 372] width 606 height 494
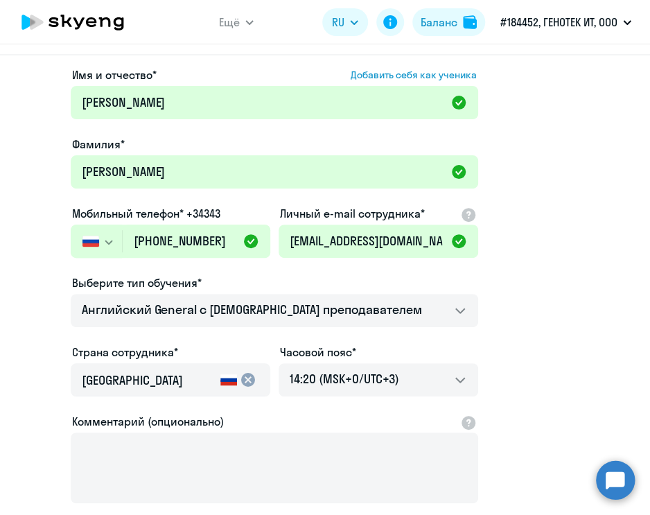
scroll to position [210, 0]
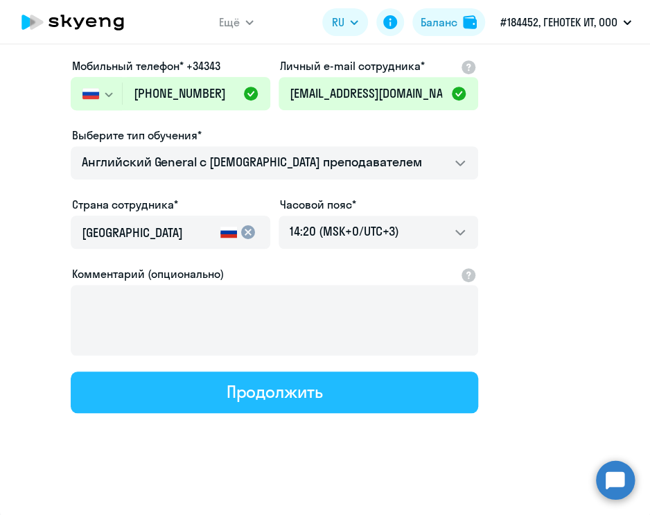
click at [193, 396] on button "Продолжить" at bounding box center [274, 392] width 407 height 42
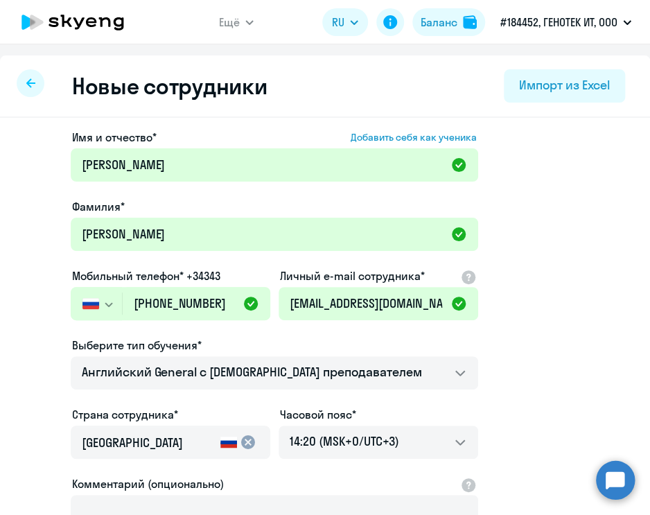
select select "english_adult_not_native_speaker"
select select "3"
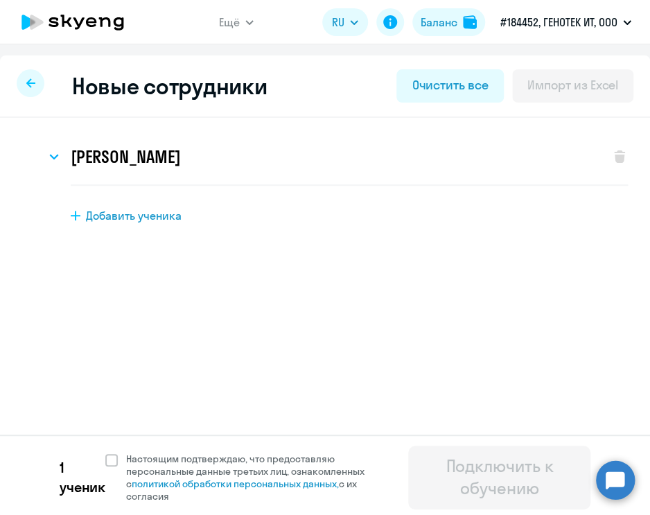
scroll to position [0, 0]
click at [116, 461] on span at bounding box center [111, 460] width 12 height 12
click at [105, 452] on input "Настоящим подтверждаю, что предоставляю персональные данные третьих лиц, ознако…" at bounding box center [105, 452] width 1 height 1
checkbox input "true"
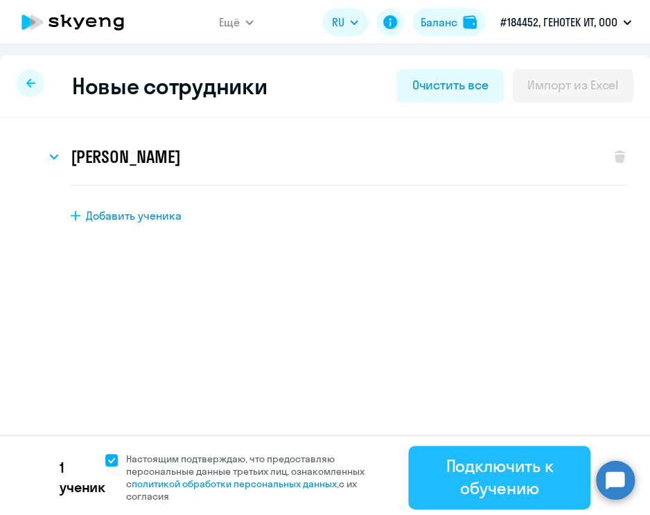
click at [481, 464] on div "Подключить к обучению" at bounding box center [499, 477] width 143 height 44
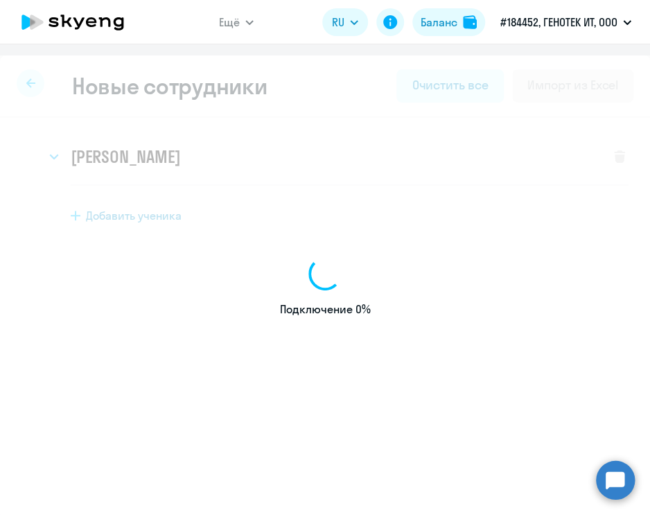
select select "english_adult_not_native_speaker"
select select "3"
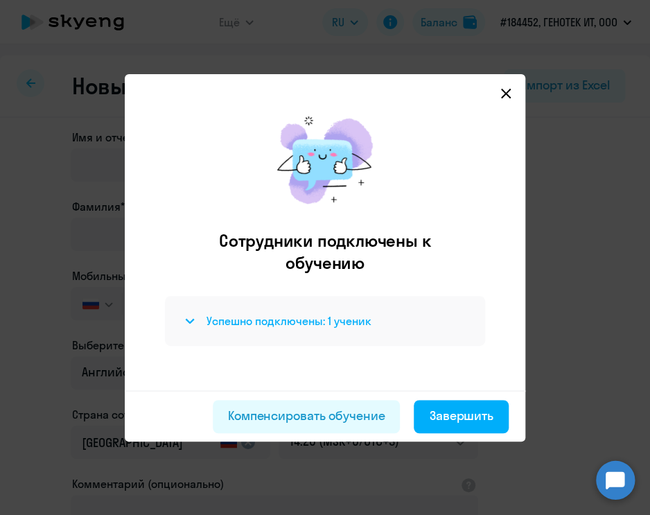
click at [232, 321] on h4 "Успешно подключены: 1 ученик" at bounding box center [288, 320] width 165 height 15
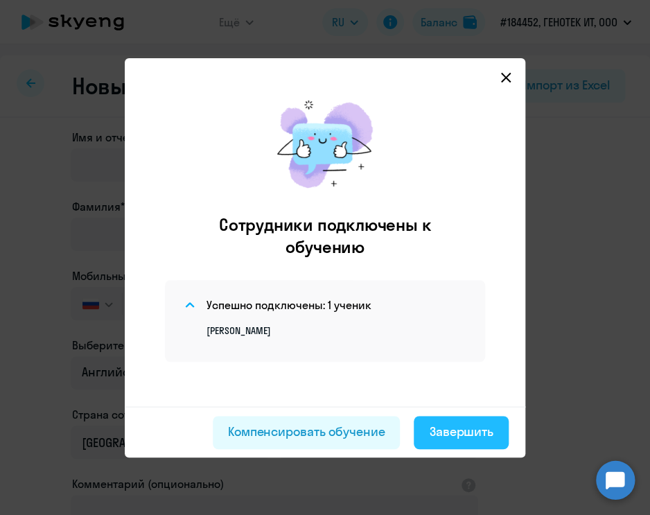
click at [466, 431] on div "Завершить" at bounding box center [461, 432] width 64 height 18
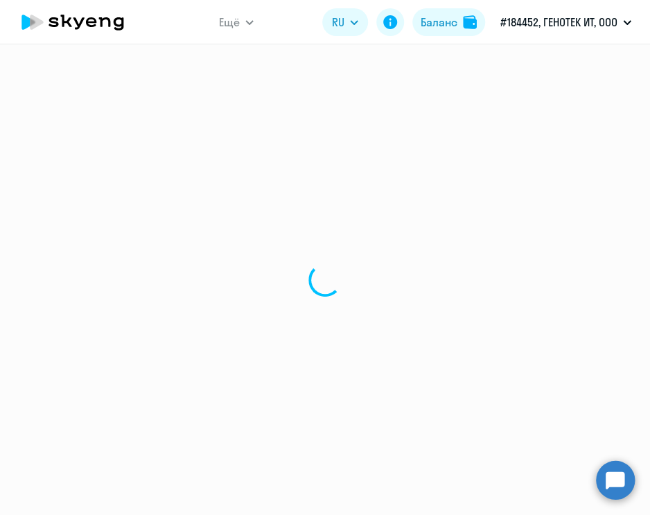
select select "30"
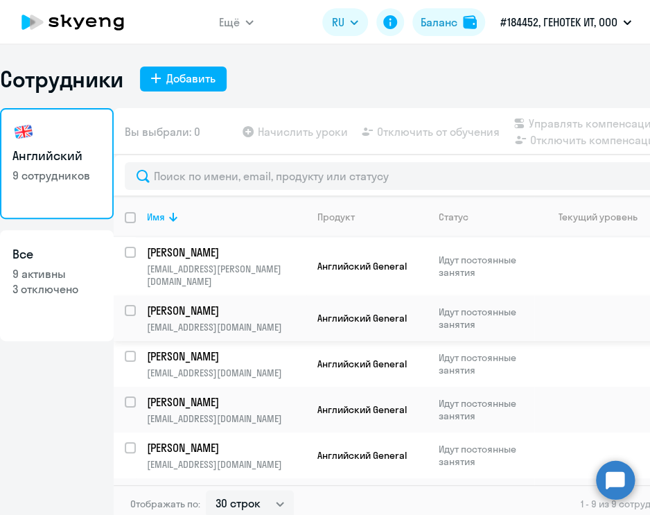
scroll to position [69, 0]
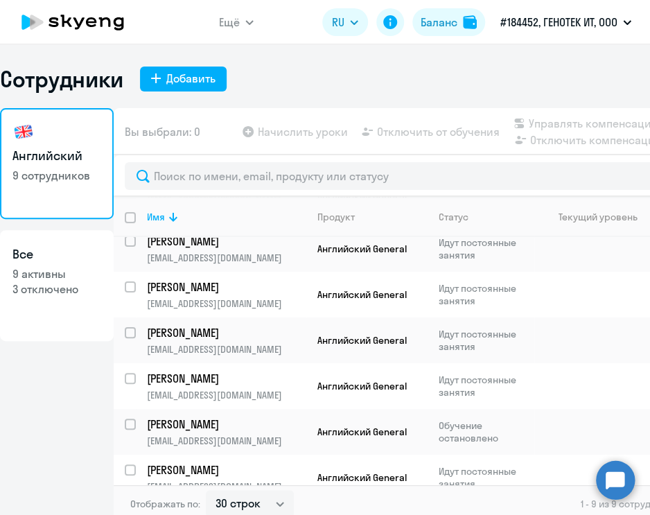
click at [341, 80] on div "Сотрудники Добавить" at bounding box center [325, 79] width 650 height 28
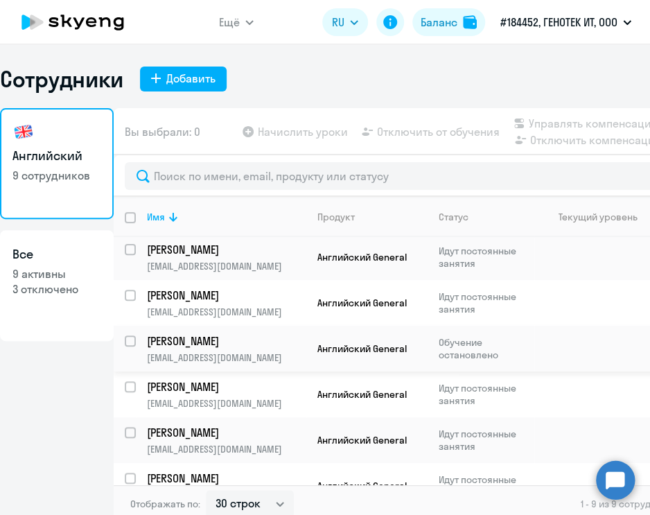
scroll to position [177, 0]
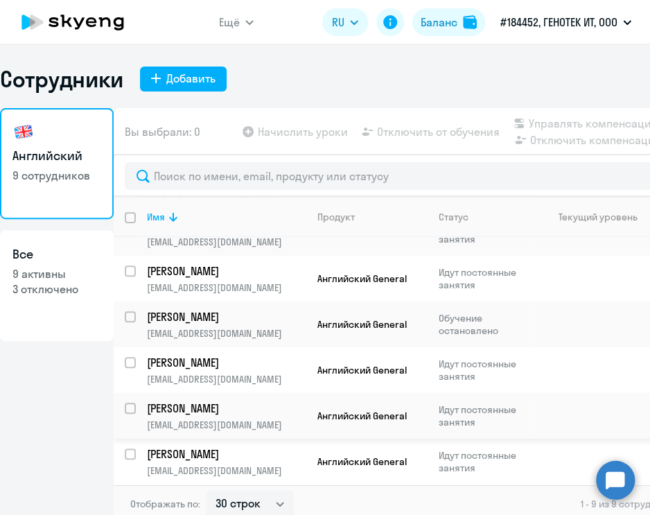
click at [133, 403] on input "select row 21776070" at bounding box center [139, 417] width 28 height 28
checkbox input "true"
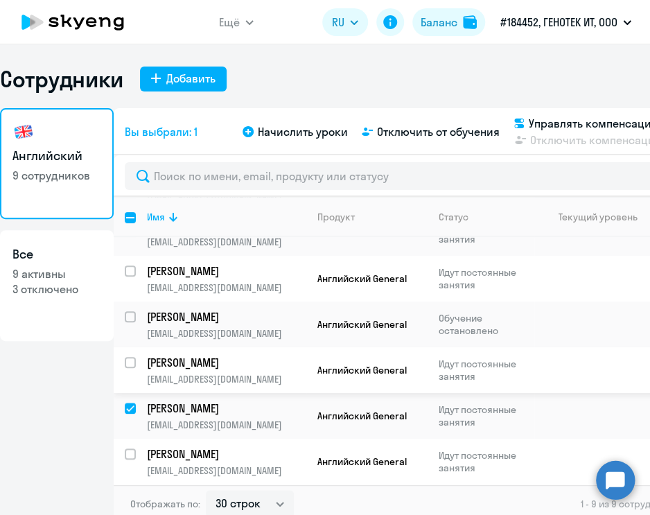
click at [127, 357] on input "select row 42123697" at bounding box center [139, 371] width 28 height 28
checkbox input "true"
click at [414, 132] on span "Отключить от обучения" at bounding box center [438, 131] width 123 height 17
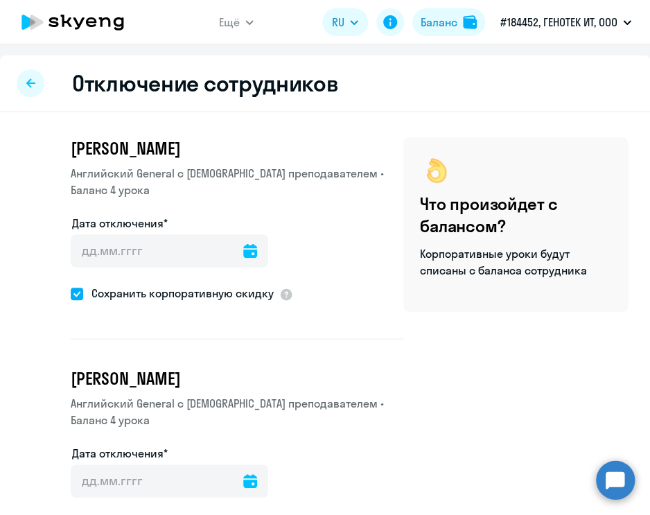
click at [78, 291] on span at bounding box center [77, 294] width 12 height 12
click at [71, 293] on input "Сохранить корпоративную скидку" at bounding box center [70, 293] width 1 height 1
checkbox input "false"
click at [245, 260] on div at bounding box center [250, 250] width 14 height 33
click at [244, 253] on icon at bounding box center [250, 251] width 14 height 14
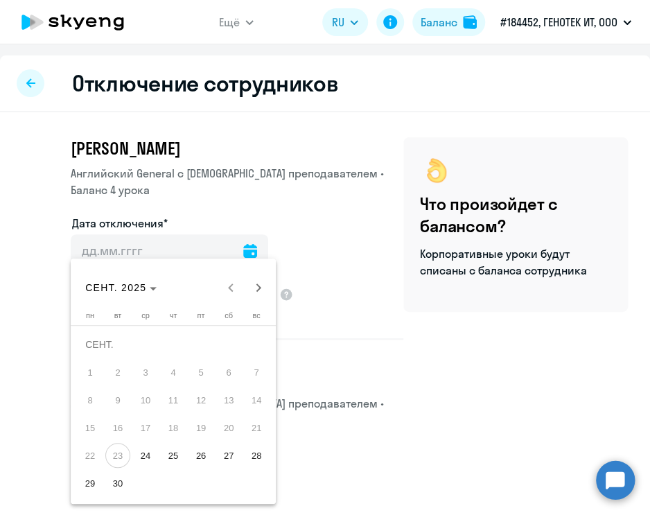
drag, startPoint x: 119, startPoint y: 482, endPoint x: 182, endPoint y: 425, distance: 84.9
click at [121, 479] on span "30" at bounding box center [117, 482] width 25 height 25
type input "[DATE]"
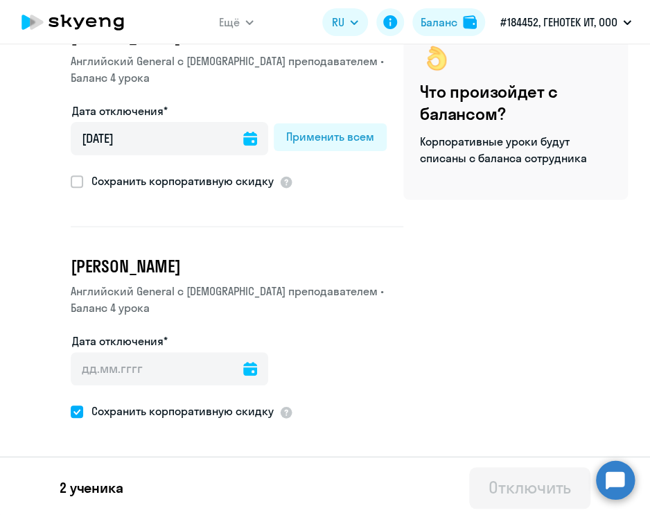
scroll to position [113, 0]
click at [76, 410] on span at bounding box center [77, 411] width 12 height 12
click at [71, 410] on input "Сохранить корпоративную скидку" at bounding box center [70, 410] width 1 height 1
checkbox input "false"
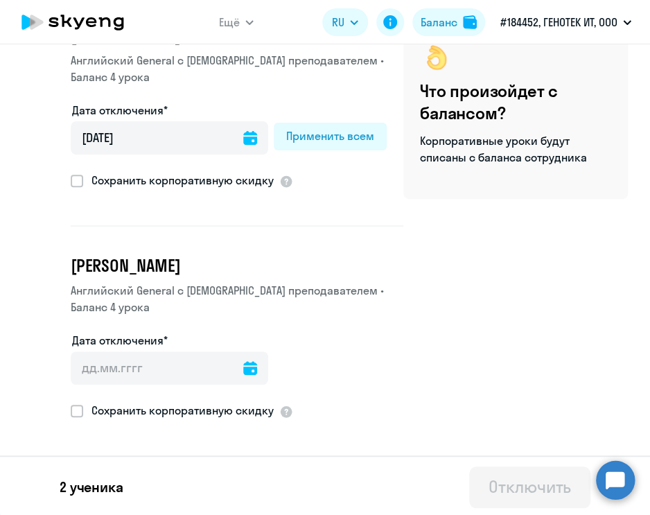
click at [247, 362] on icon at bounding box center [250, 368] width 14 height 14
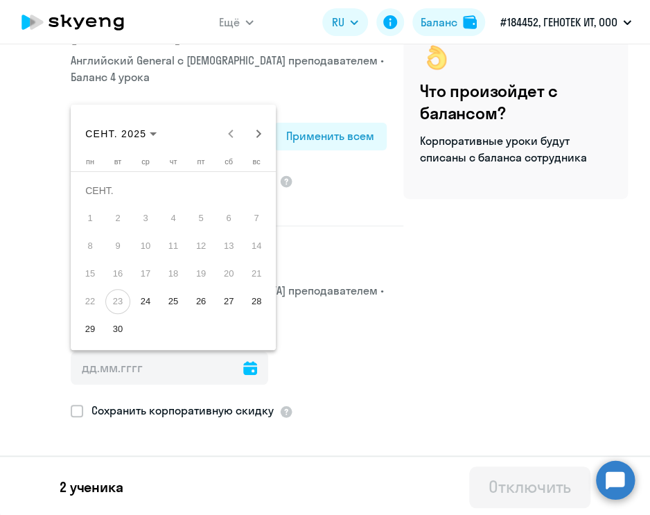
click at [120, 326] on span "30" at bounding box center [117, 329] width 25 height 25
type input "[DATE]"
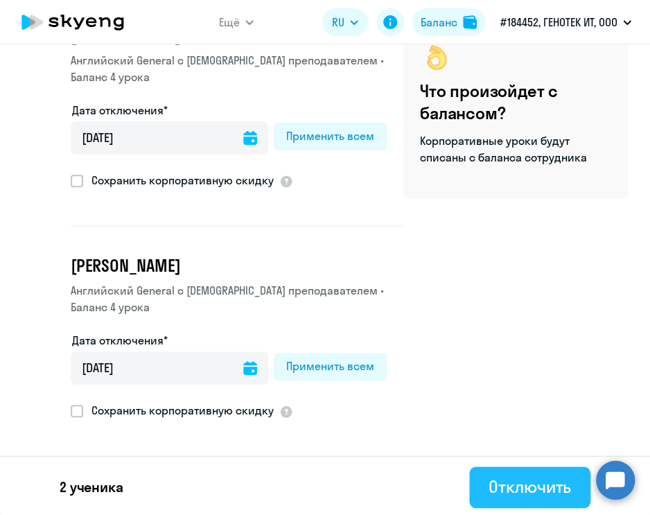
click at [497, 488] on div "Отключить" at bounding box center [530, 486] width 82 height 22
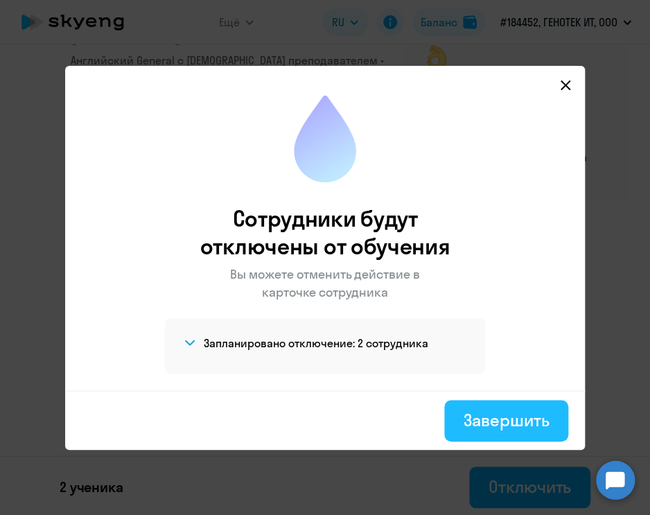
click at [494, 425] on div "Завершить" at bounding box center [506, 420] width 85 height 22
select select "30"
